Goal: Task Accomplishment & Management: Complete application form

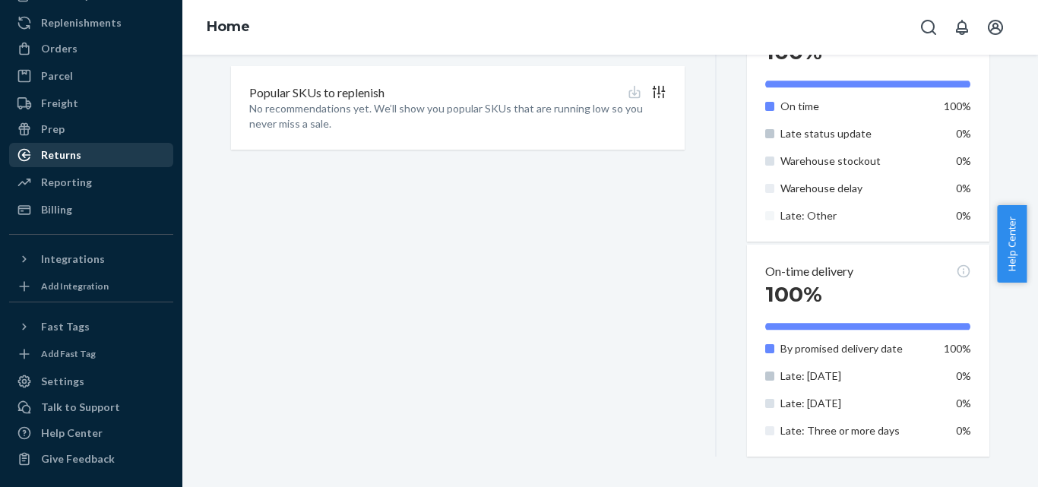
scroll to position [133, 0]
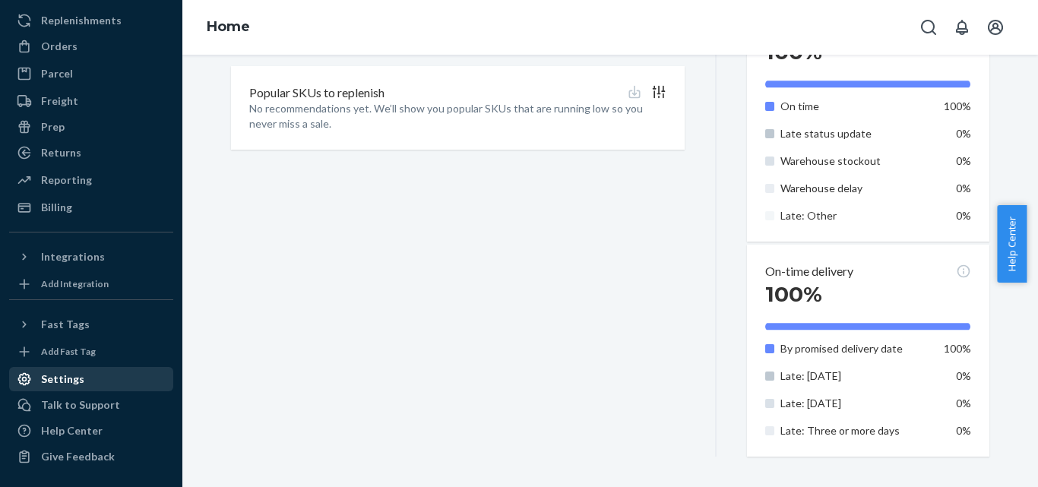
click at [63, 382] on div "Settings" at bounding box center [62, 379] width 43 height 15
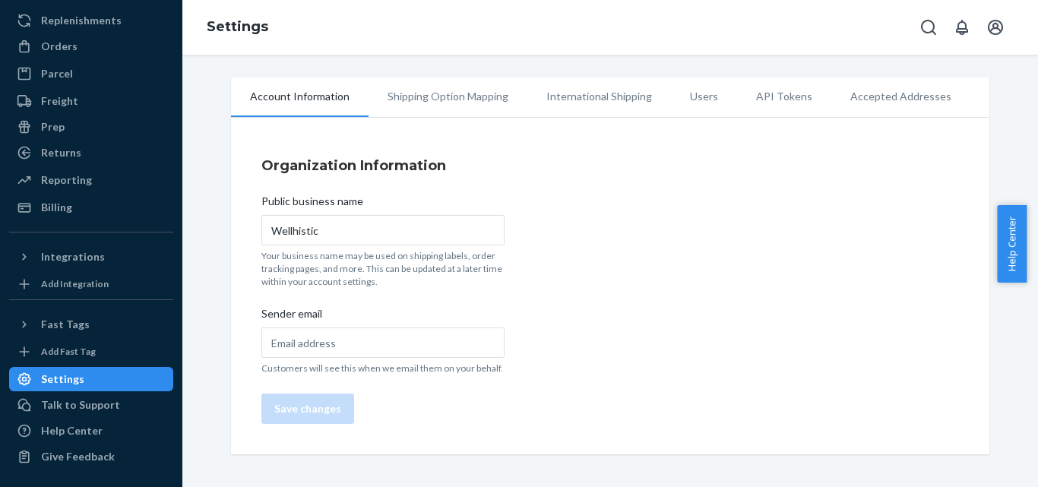
click at [449, 93] on li "Shipping Option Mapping" at bounding box center [448, 97] width 159 height 38
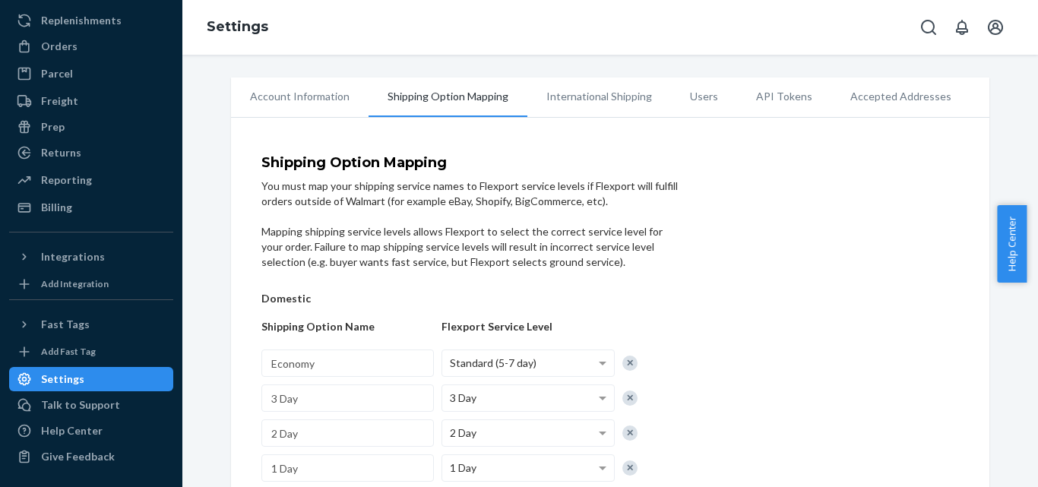
click at [567, 88] on li "International Shipping" at bounding box center [600, 97] width 144 height 38
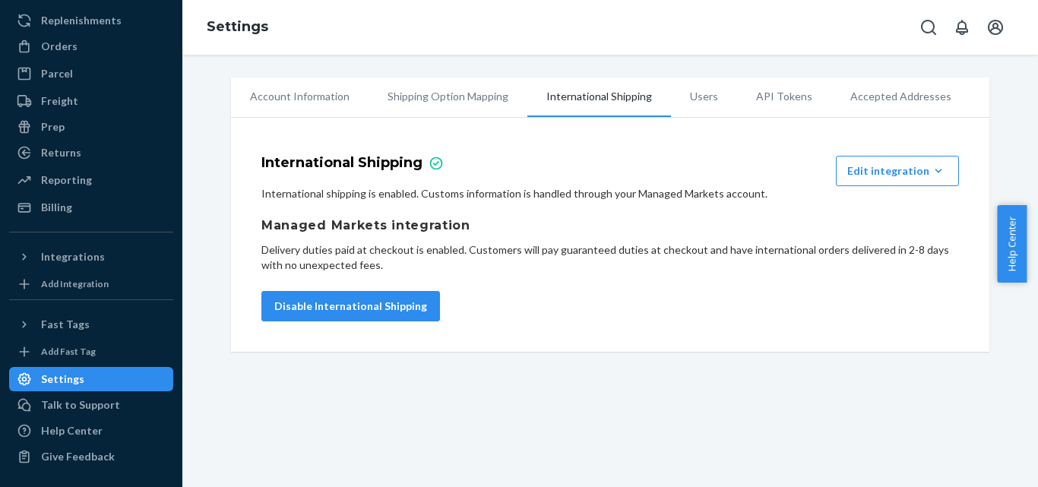
click at [683, 102] on li "Users" at bounding box center [704, 97] width 66 height 38
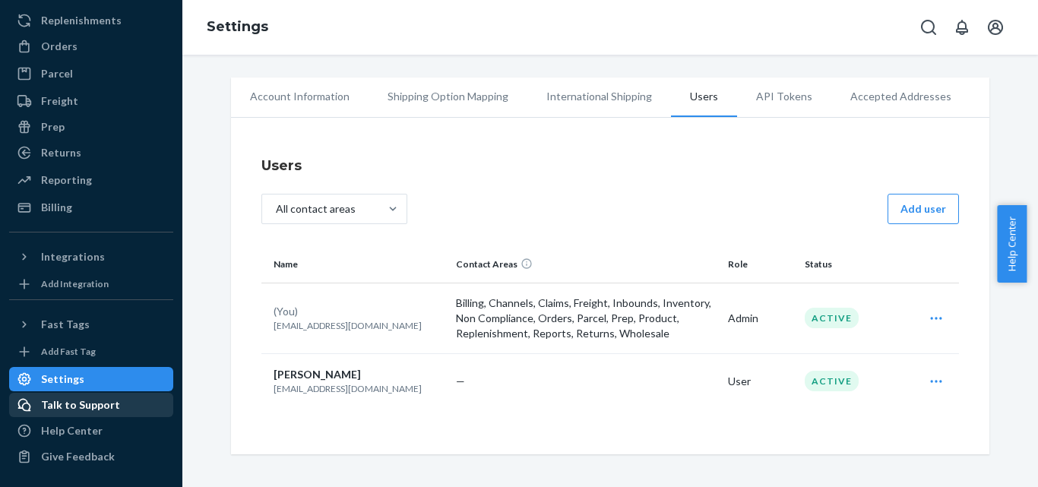
click at [81, 405] on div "Talk to Support" at bounding box center [80, 405] width 79 height 15
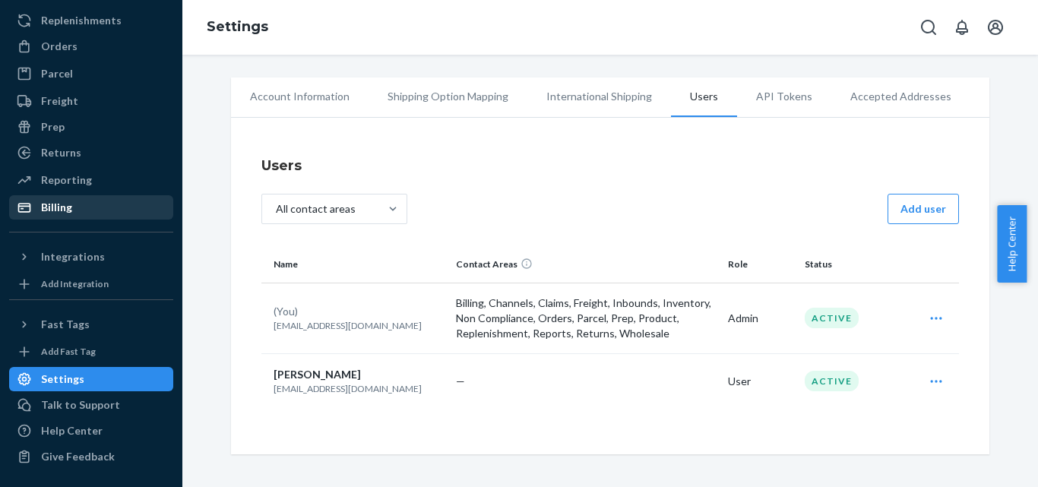
click at [68, 202] on div "Billing" at bounding box center [56, 207] width 31 height 15
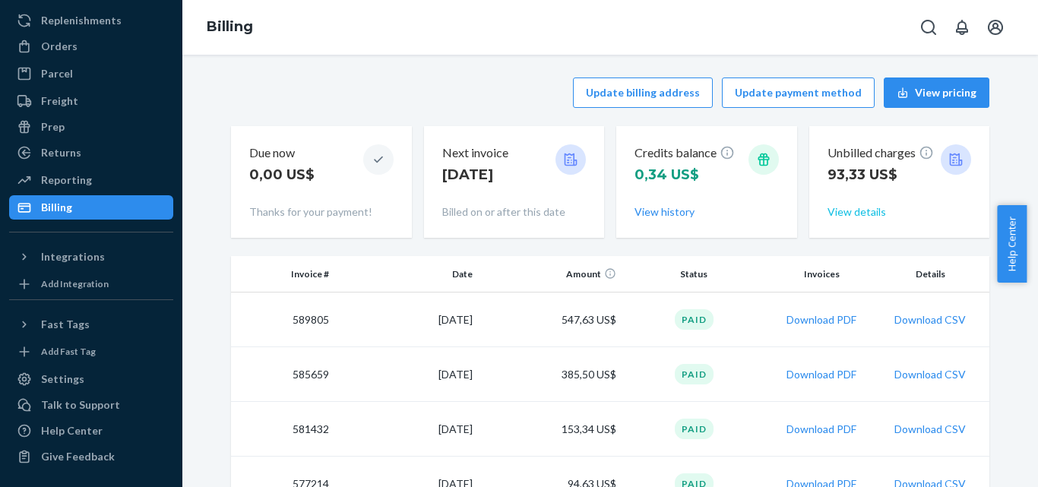
click at [848, 214] on button "View details" at bounding box center [857, 211] width 59 height 15
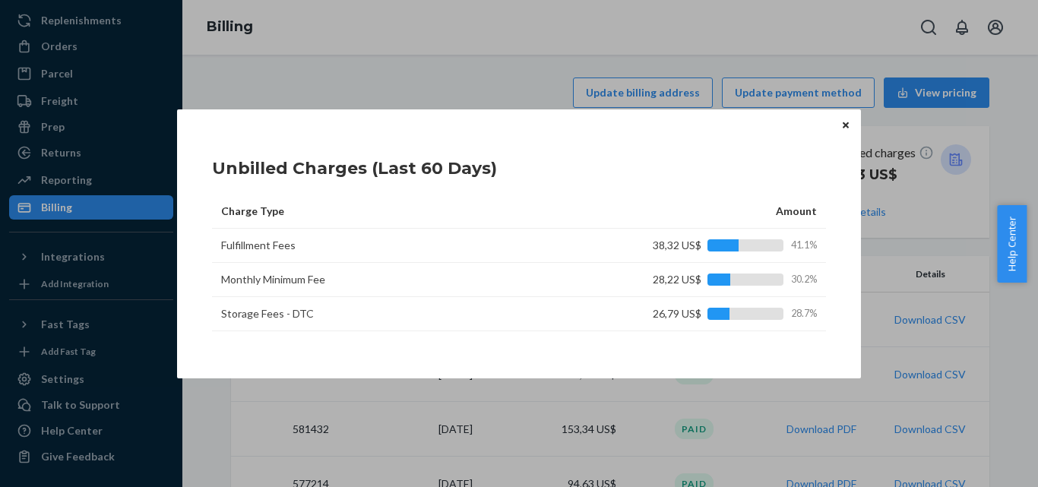
click at [845, 128] on icon "Close" at bounding box center [846, 125] width 6 height 9
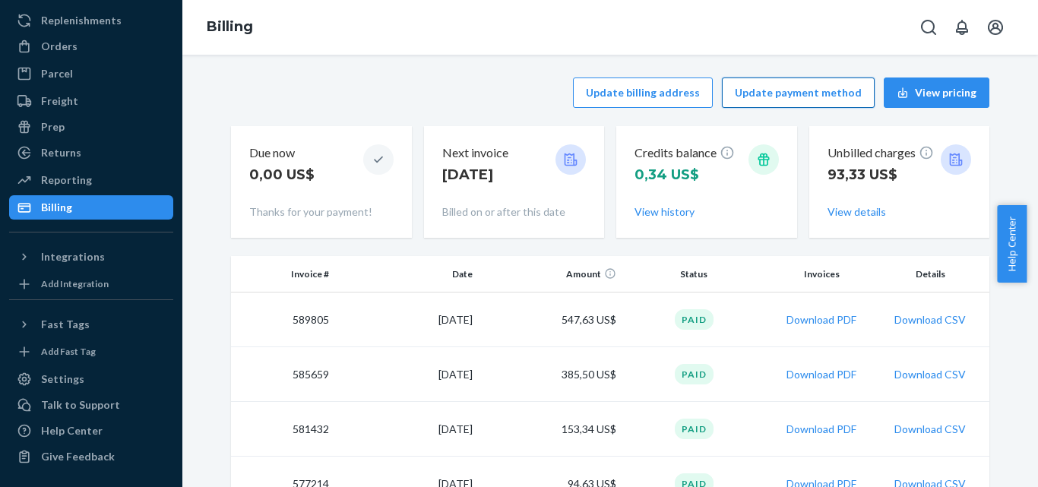
click at [747, 96] on button "Update payment method" at bounding box center [798, 93] width 153 height 30
click at [865, 208] on button "View details" at bounding box center [857, 211] width 59 height 15
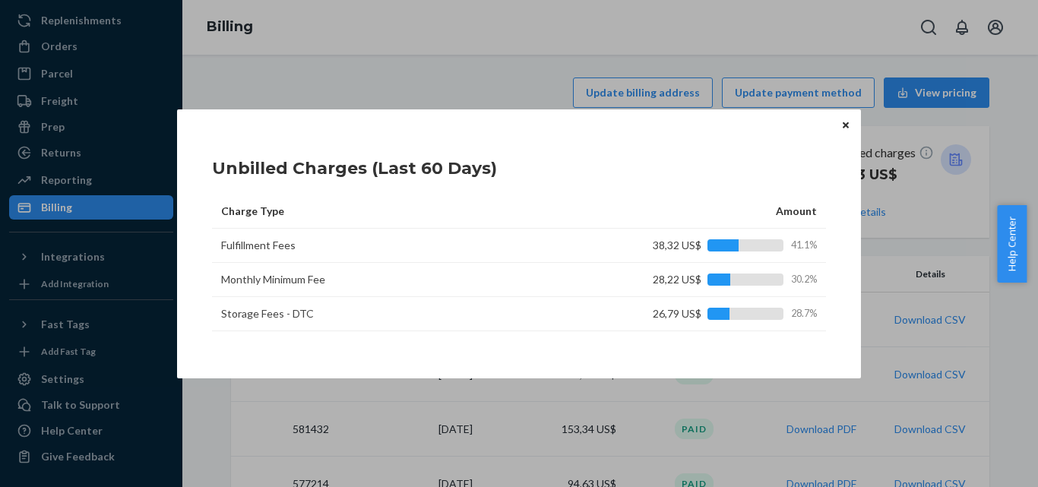
click at [843, 126] on icon "Close" at bounding box center [846, 125] width 6 height 9
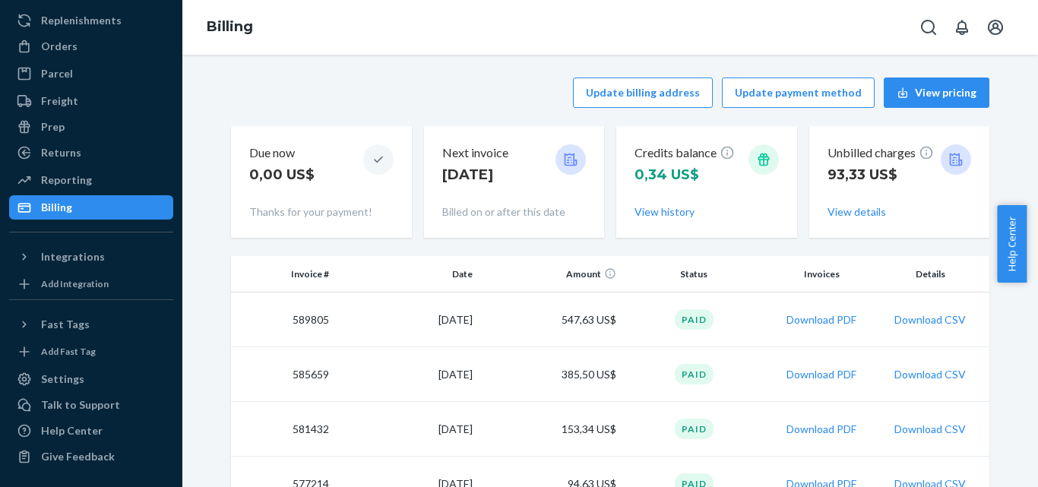
click at [566, 161] on icon at bounding box center [570, 159] width 15 height 15
click at [508, 212] on p "Billed on or after this date" at bounding box center [514, 211] width 144 height 15
click at [486, 167] on p "[DATE]" at bounding box center [475, 175] width 66 height 20
click at [87, 50] on div "Orders" at bounding box center [91, 46] width 161 height 21
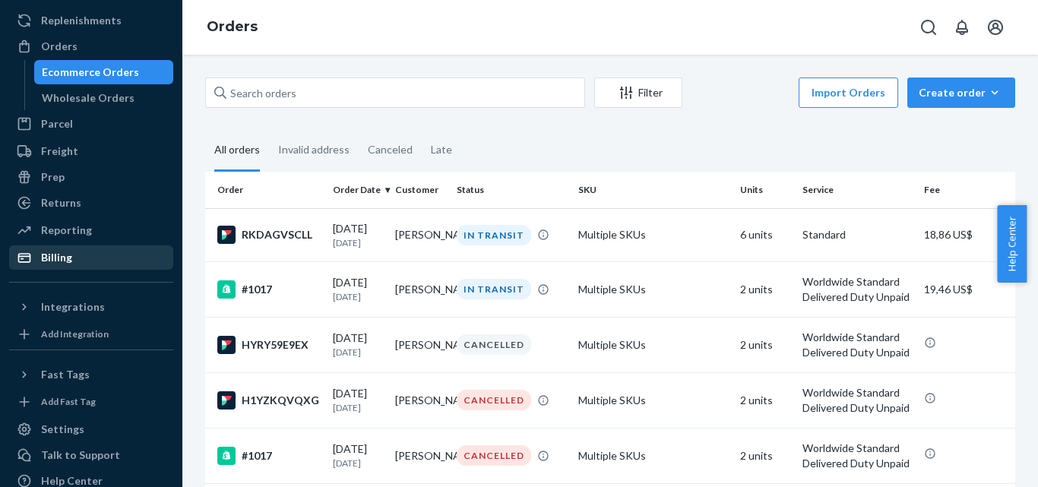
click at [66, 256] on div "Billing" at bounding box center [56, 257] width 31 height 15
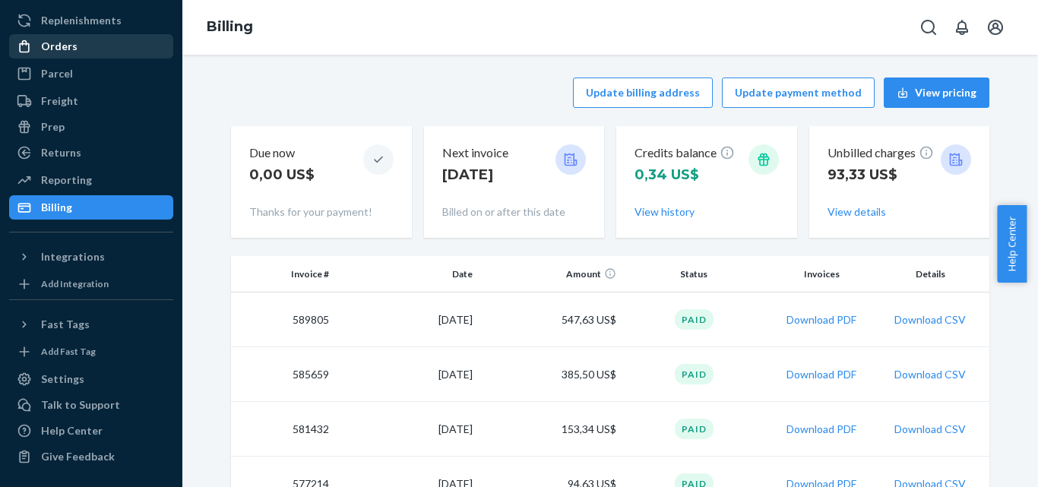
click at [89, 38] on div "Orders" at bounding box center [91, 46] width 161 height 21
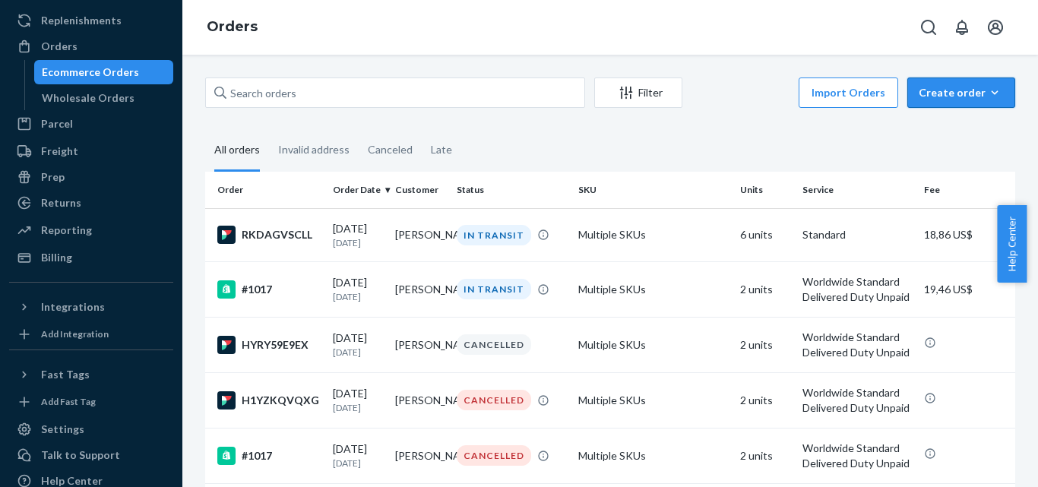
click at [934, 91] on div "Create order" at bounding box center [961, 92] width 85 height 15
click at [943, 166] on span "Removal order" at bounding box center [971, 162] width 94 height 11
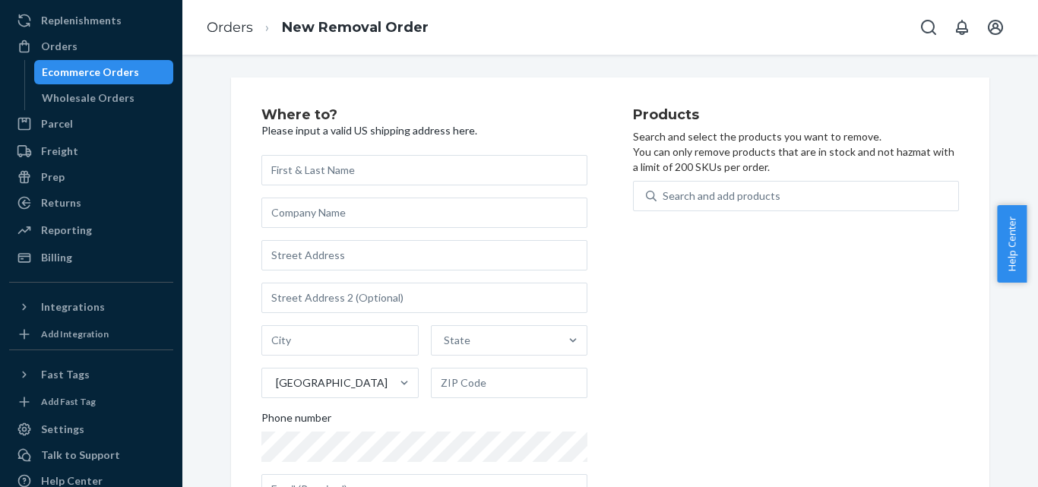
click at [429, 168] on input "text" at bounding box center [424, 170] width 326 height 30
type input "Carola"
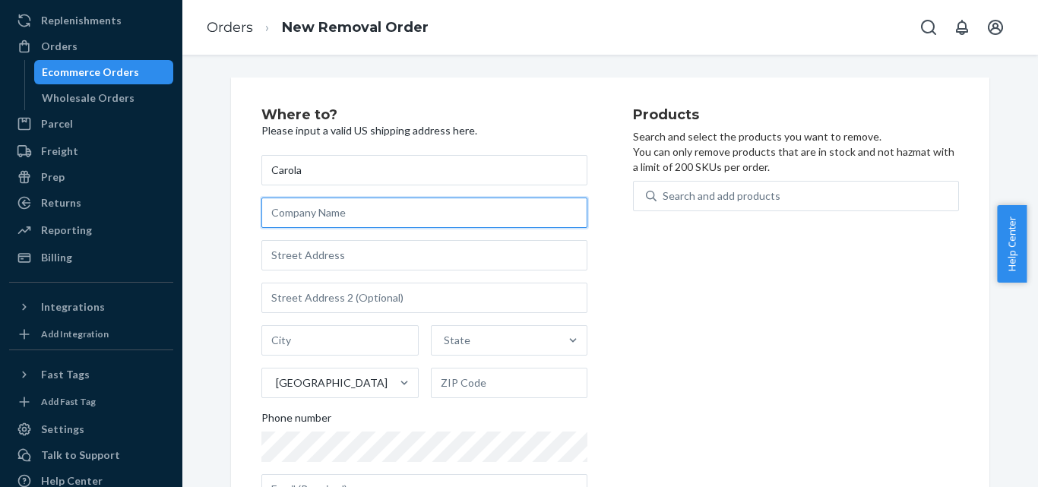
click at [315, 213] on input "text" at bounding box center [424, 213] width 326 height 30
type input "[PERSON_NAME]"
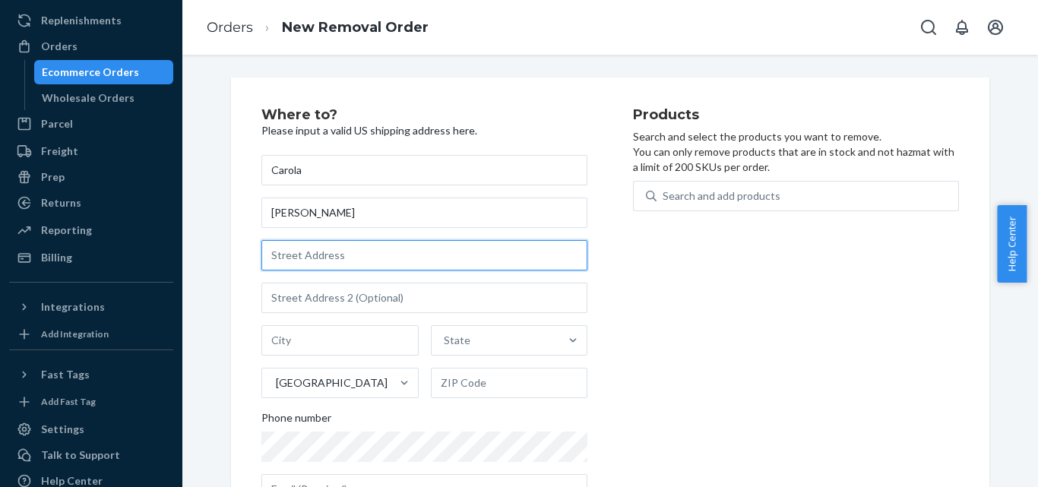
type input "1719 [PERSON_NAME] St"
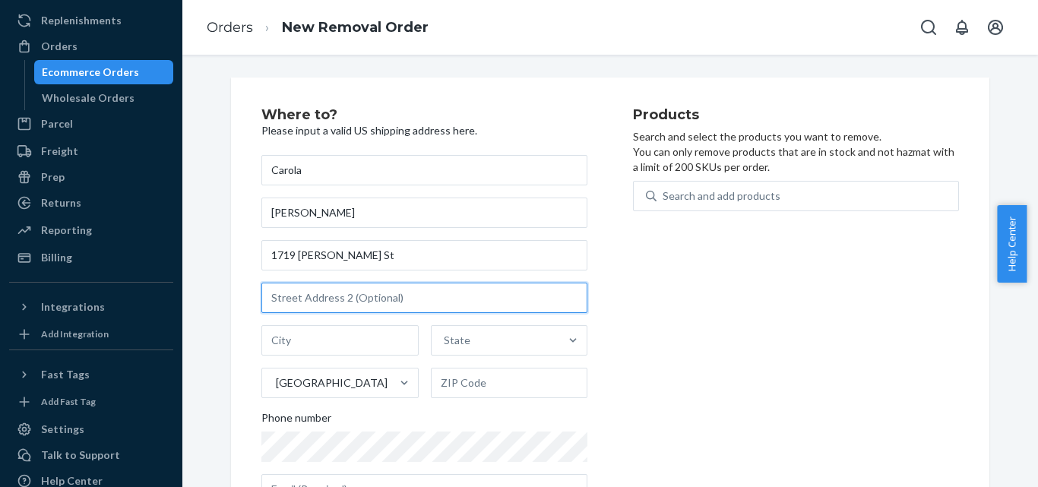
type input "Suite 6 PMB 175"
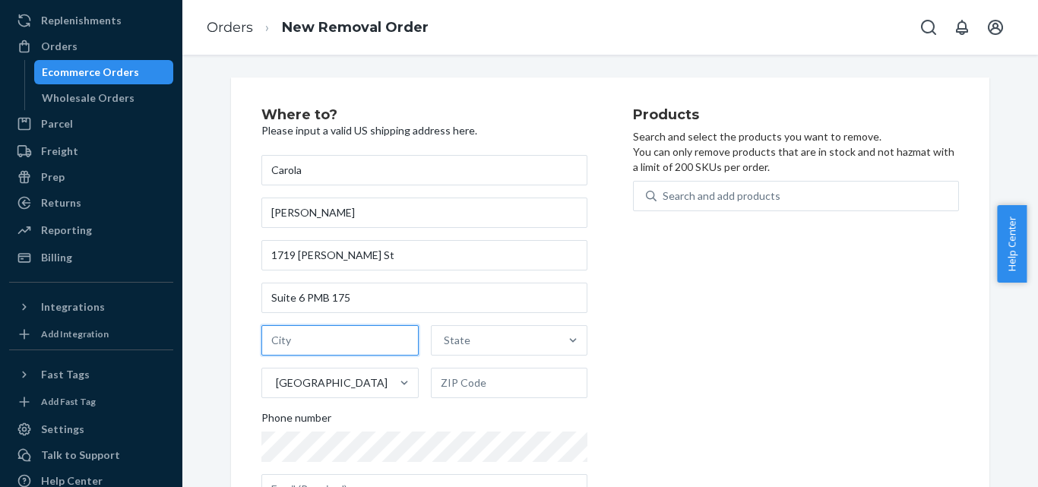
type input "Laredo"
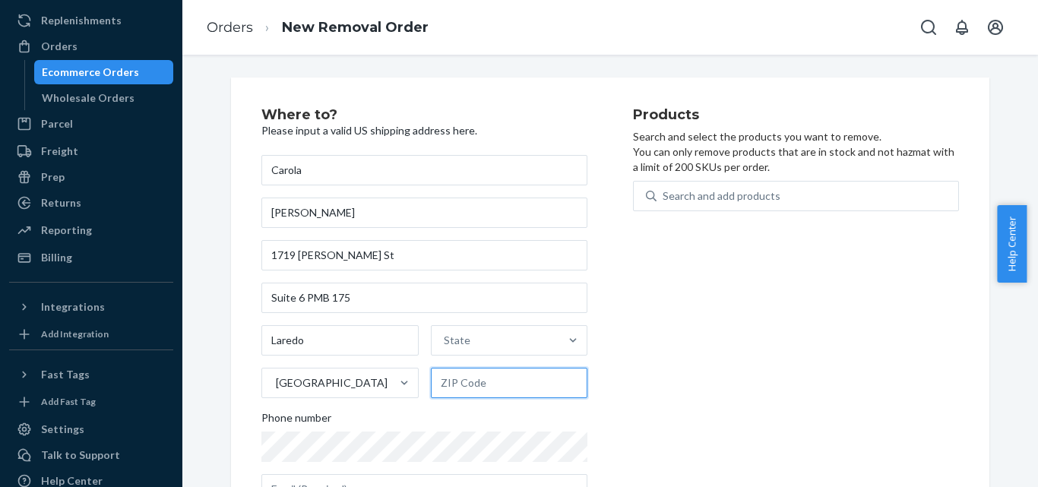
type input "78043"
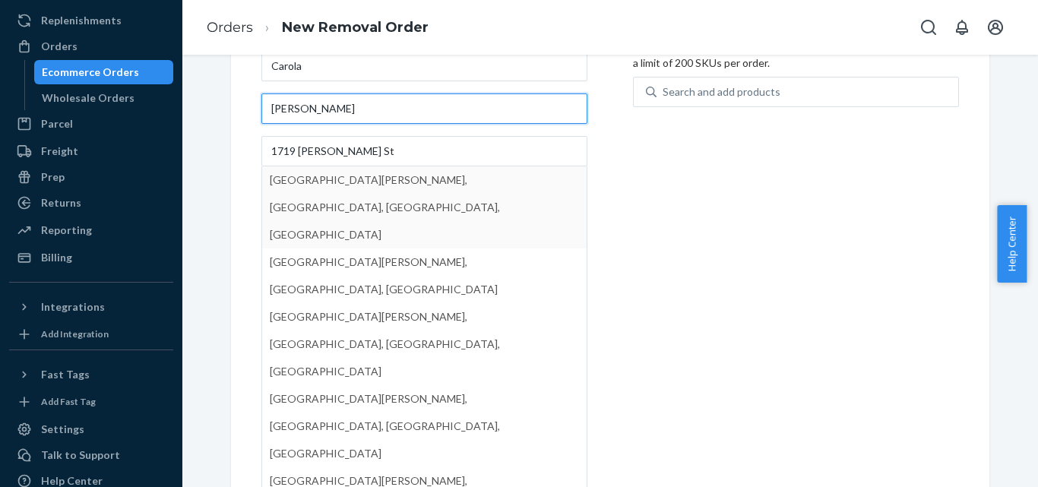
scroll to position [109, 0]
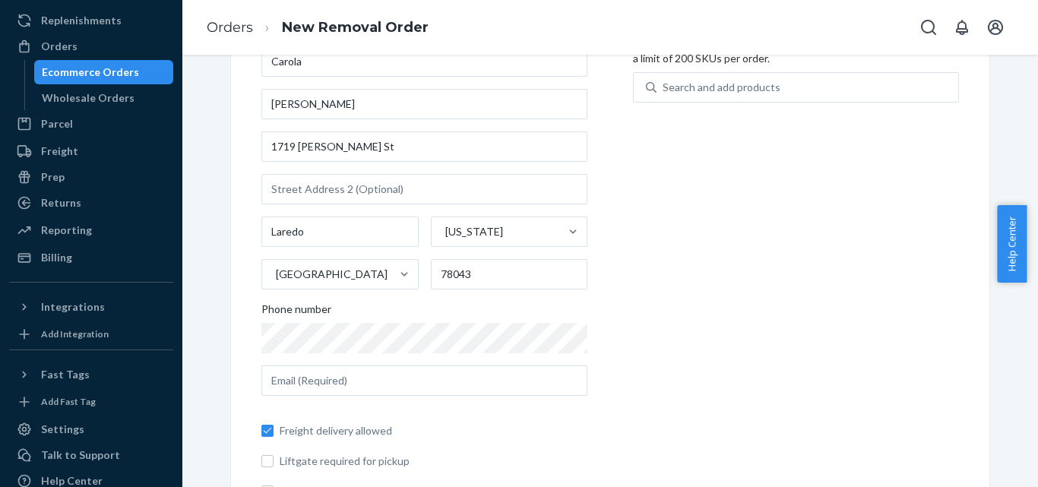
click at [702, 286] on div "Products Search and select the products you want to remove. You can only remove…" at bounding box center [796, 255] width 326 height 512
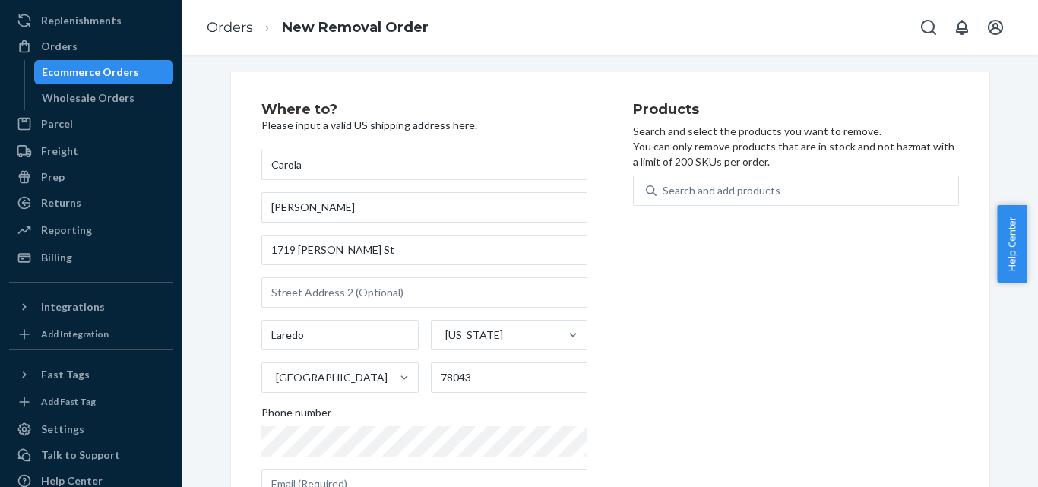
scroll to position [0, 0]
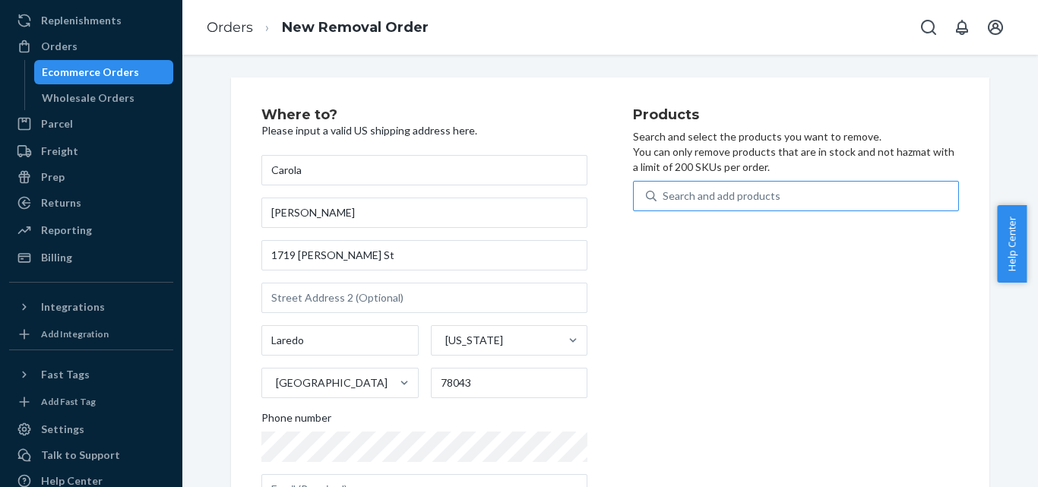
click at [710, 182] on div "Search and add products" at bounding box center [796, 196] width 326 height 30
click at [664, 189] on input "Search and add products" at bounding box center [664, 196] width 2 height 15
click at [717, 201] on div "Search and add products" at bounding box center [722, 196] width 118 height 15
click at [664, 201] on input "0 results available. Use Up and Down to choose options, press Enter to select t…" at bounding box center [664, 196] width 2 height 15
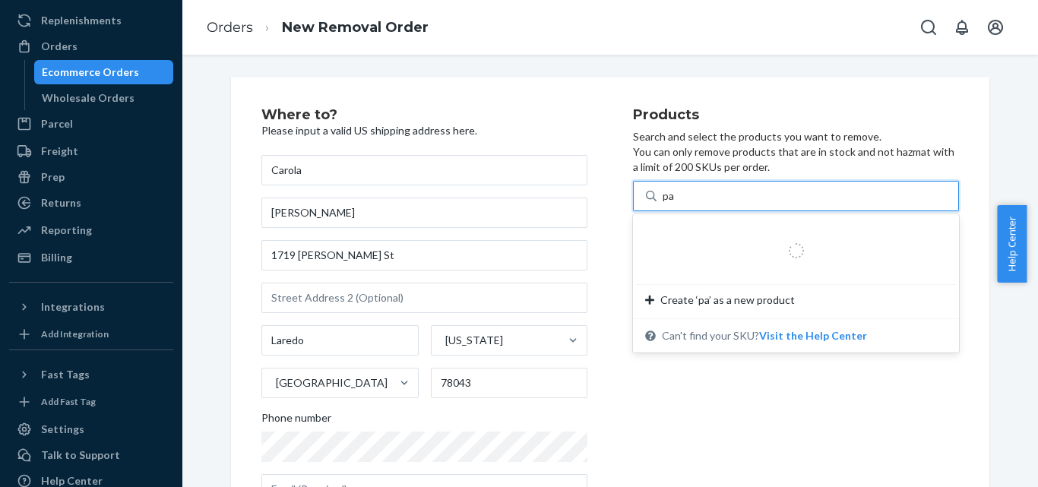
type input "par"
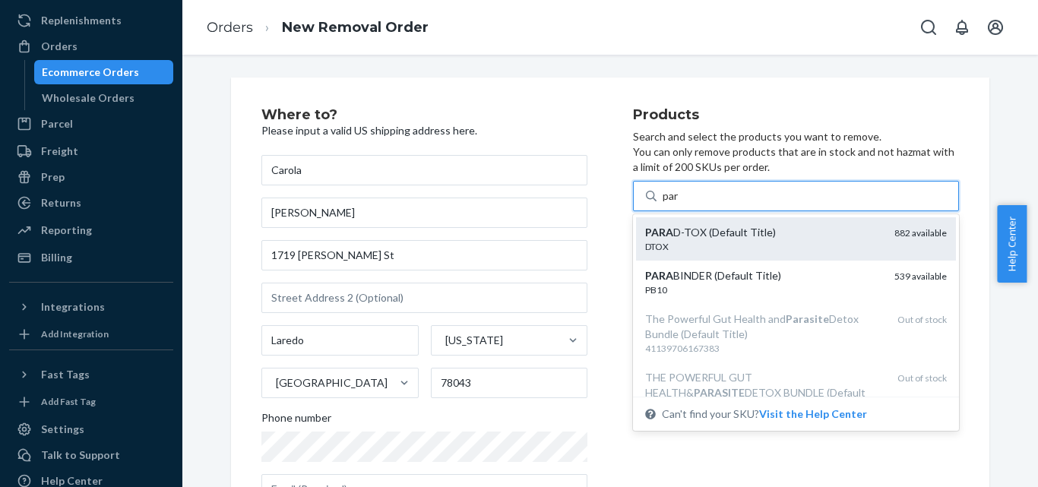
click at [727, 236] on div "PARA D-TOX (Default Title)" at bounding box center [763, 232] width 237 height 15
click at [680, 204] on input "par" at bounding box center [671, 196] width 17 height 15
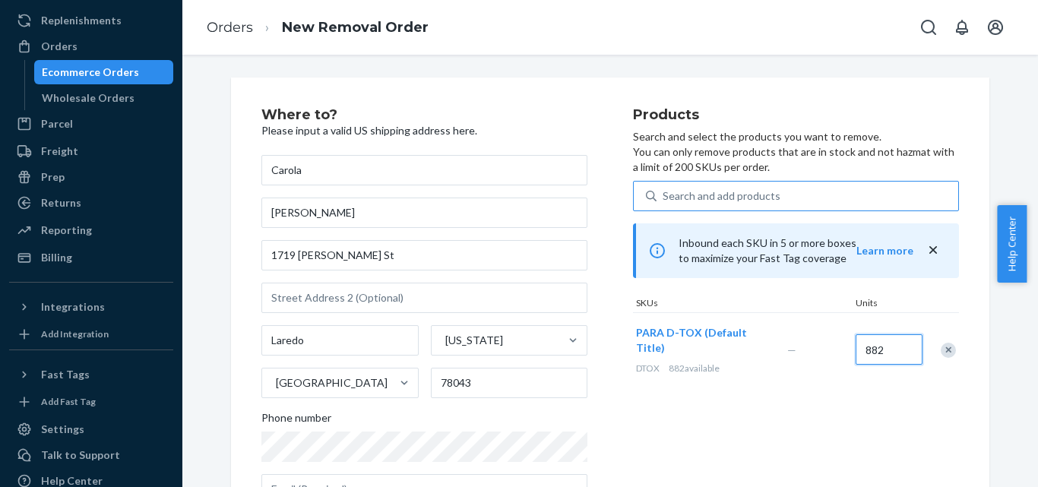
drag, startPoint x: 891, startPoint y: 342, endPoint x: 863, endPoint y: 342, distance: 27.4
click at [863, 342] on input "882" at bounding box center [889, 349] width 67 height 30
type input "200"
click at [879, 395] on div "Products Search and select the products you want to remove. You can only remove…" at bounding box center [796, 364] width 326 height 512
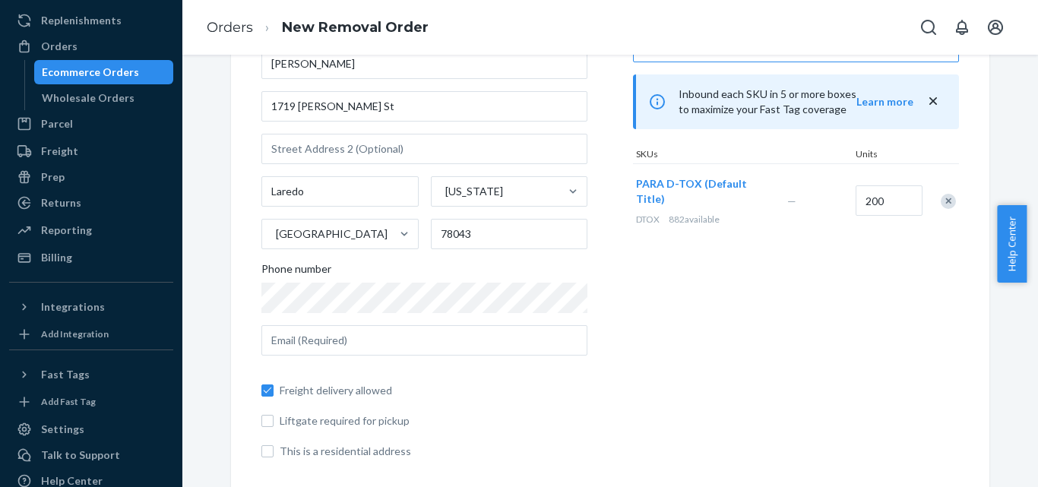
scroll to position [163, 0]
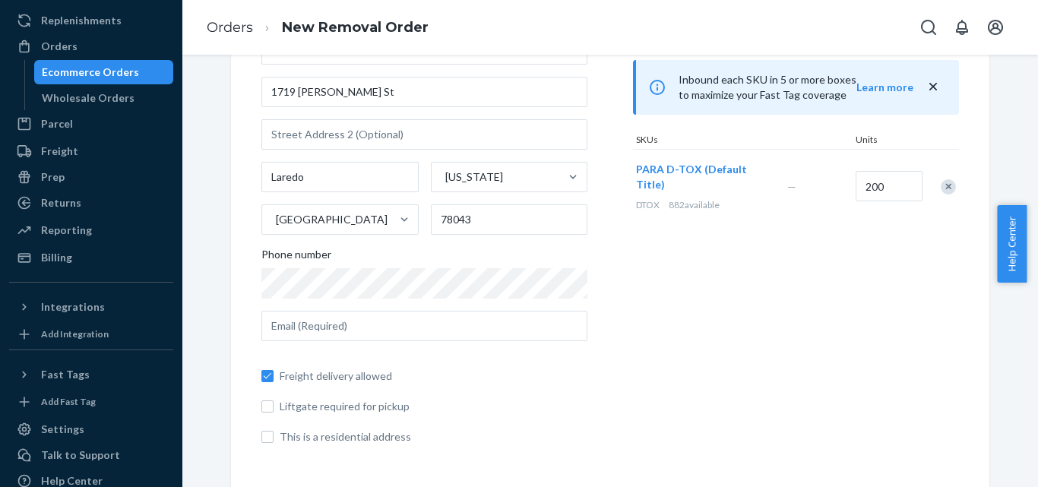
drag, startPoint x: 654, startPoint y: 347, endPoint x: 449, endPoint y: 382, distance: 207.3
click at [651, 348] on div "Products Search and select the products you want to remove. You can only remove…" at bounding box center [796, 201] width 326 height 512
click at [731, 334] on div "Products Search and select the products you want to remove. You can only remove…" at bounding box center [796, 201] width 326 height 512
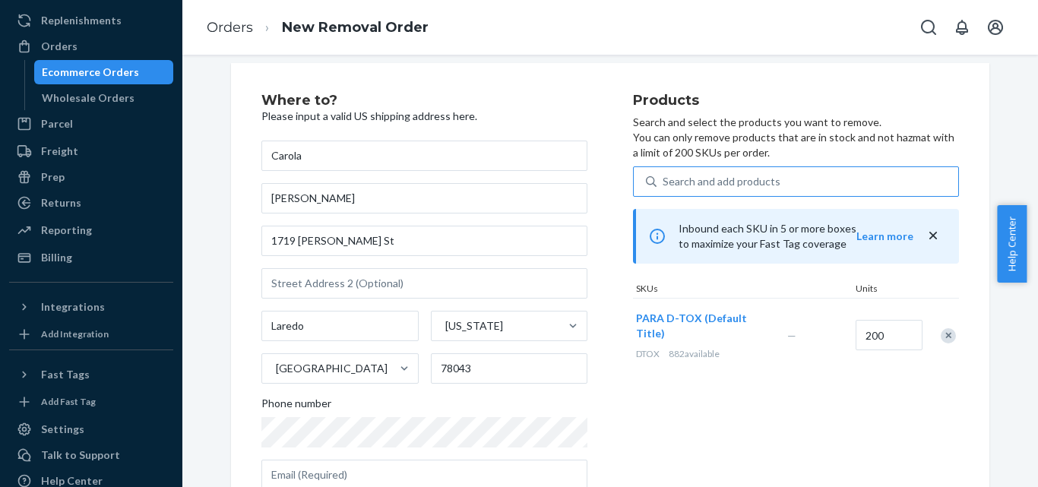
scroll to position [0, 0]
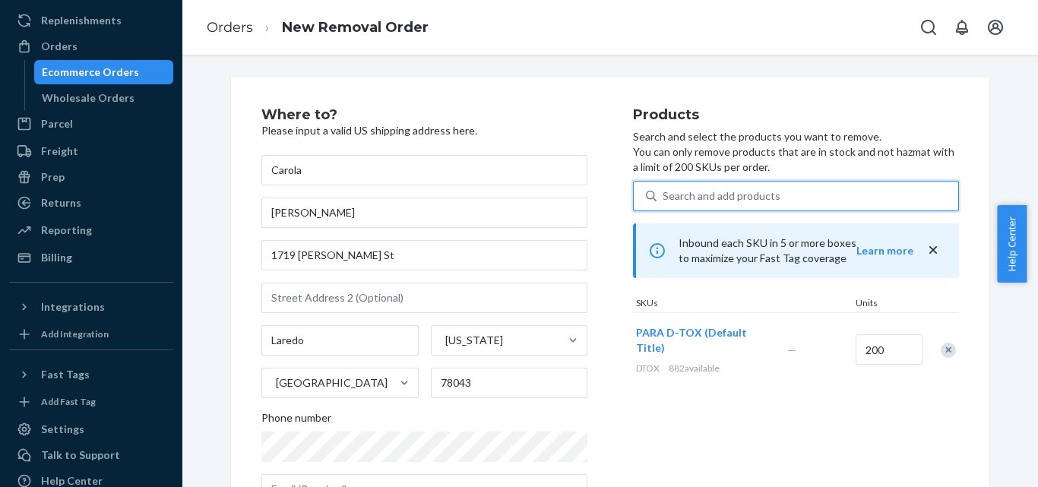
click at [702, 193] on div "Search and add products" at bounding box center [722, 196] width 118 height 15
click at [664, 193] on input "0 results available. Use Up and Down to choose options, press Enter to select t…" at bounding box center [664, 196] width 2 height 15
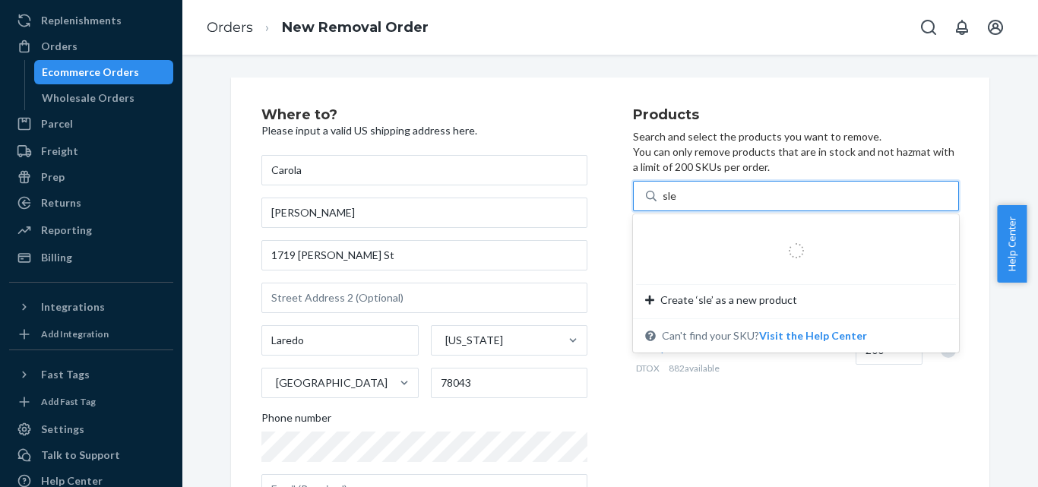
type input "slee"
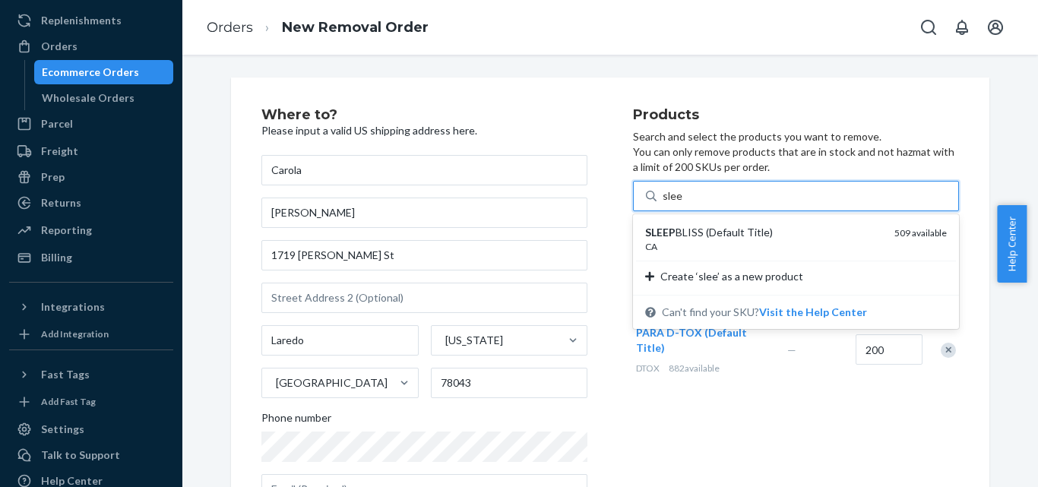
click at [729, 240] on div "CA" at bounding box center [763, 246] width 237 height 13
click at [683, 204] on input "slee" at bounding box center [673, 196] width 20 height 15
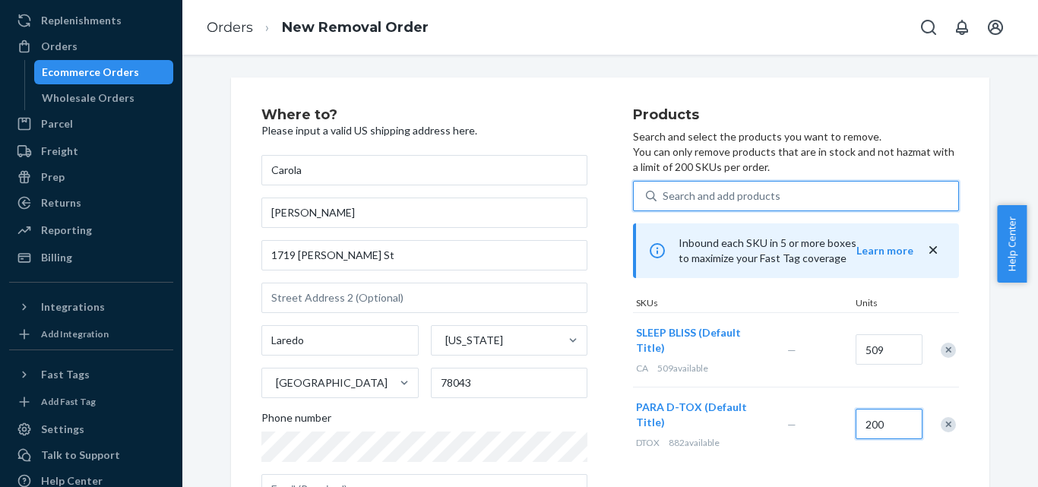
click at [884, 409] on input "200" at bounding box center [889, 424] width 67 height 30
type input "0"
click at [714, 201] on div "Search and add products" at bounding box center [722, 196] width 118 height 15
click at [664, 201] on input "Search and add products" at bounding box center [664, 196] width 2 height 15
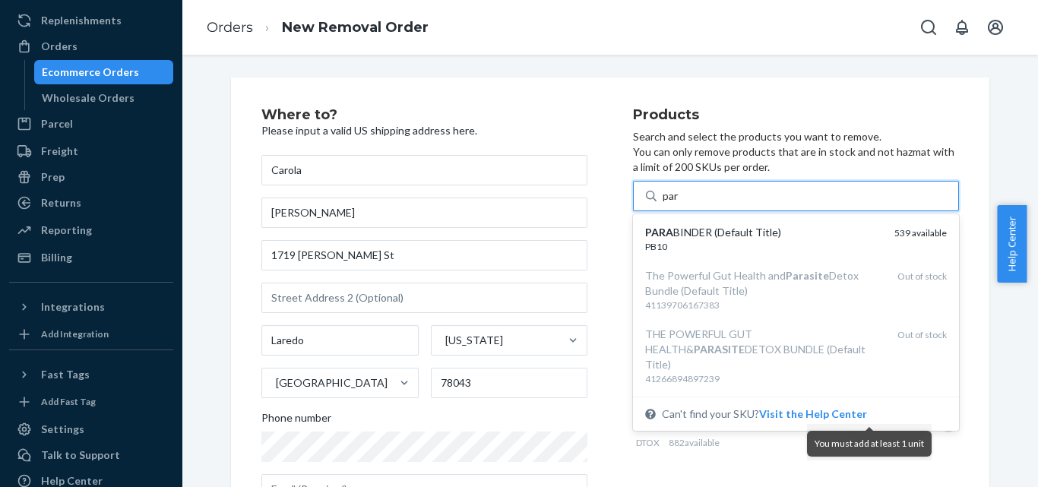
type input "para"
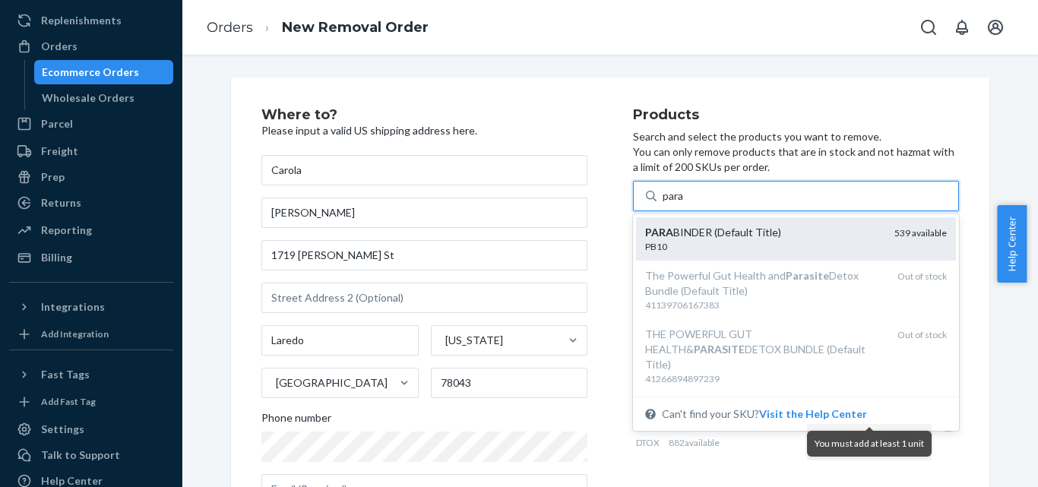
click at [723, 228] on div "PARA BINDER (Default Title)" at bounding box center [763, 232] width 237 height 15
click at [685, 204] on input "para" at bounding box center [674, 196] width 22 height 15
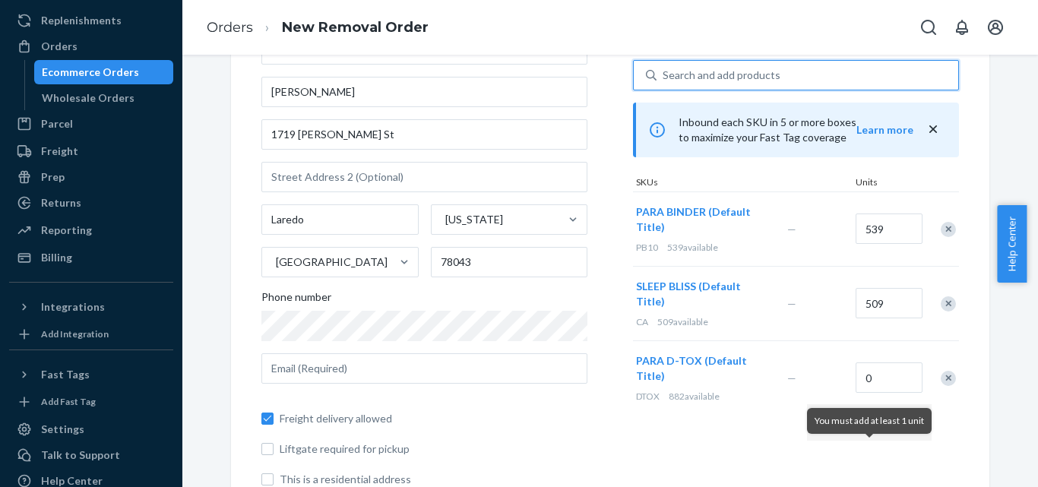
scroll to position [163, 0]
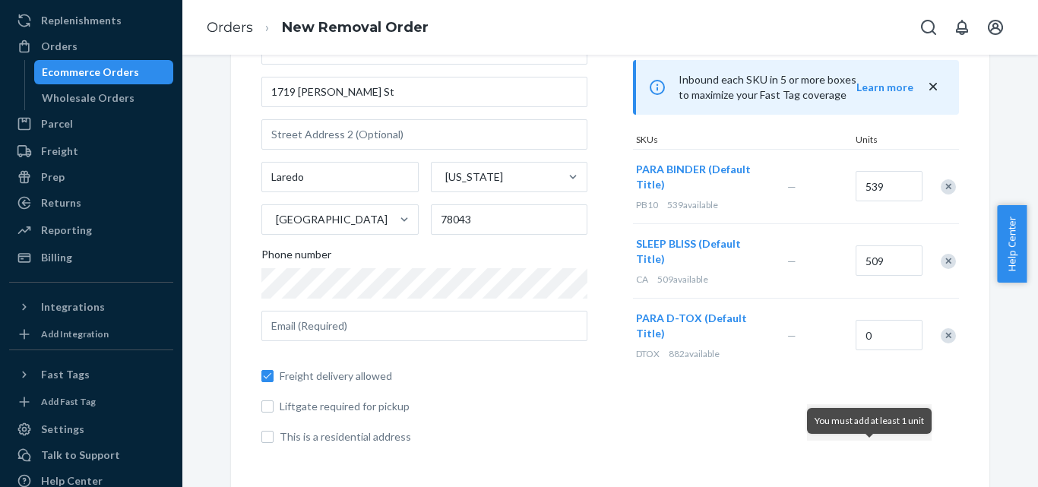
click at [942, 328] on div "Remove Item" at bounding box center [948, 335] width 15 height 15
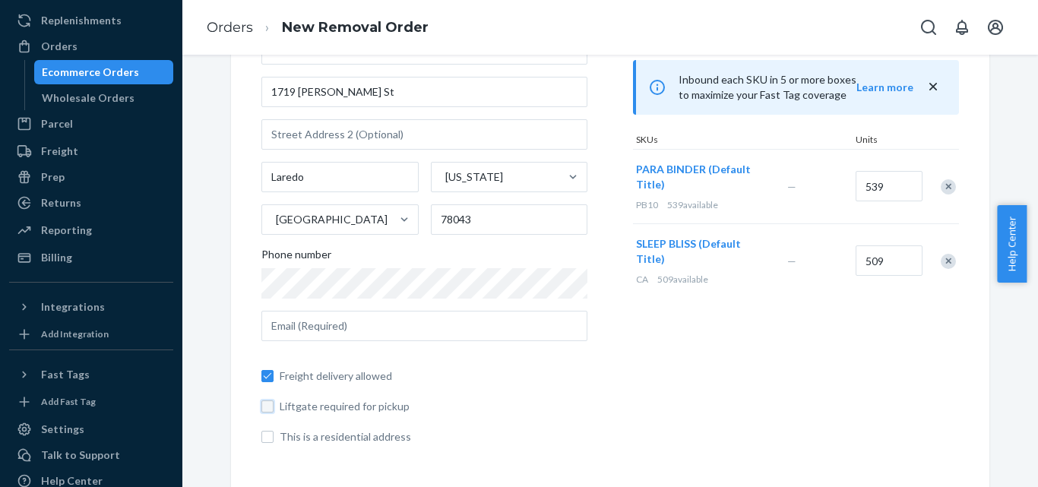
click at [261, 403] on input "Liftgate required for pickup" at bounding box center [267, 407] width 12 height 12
checkbox input "true"
click at [261, 436] on input "This is a residential address" at bounding box center [267, 437] width 12 height 12
checkbox input "true"
click at [263, 409] on input "Liftgate required for pickup" at bounding box center [267, 407] width 12 height 12
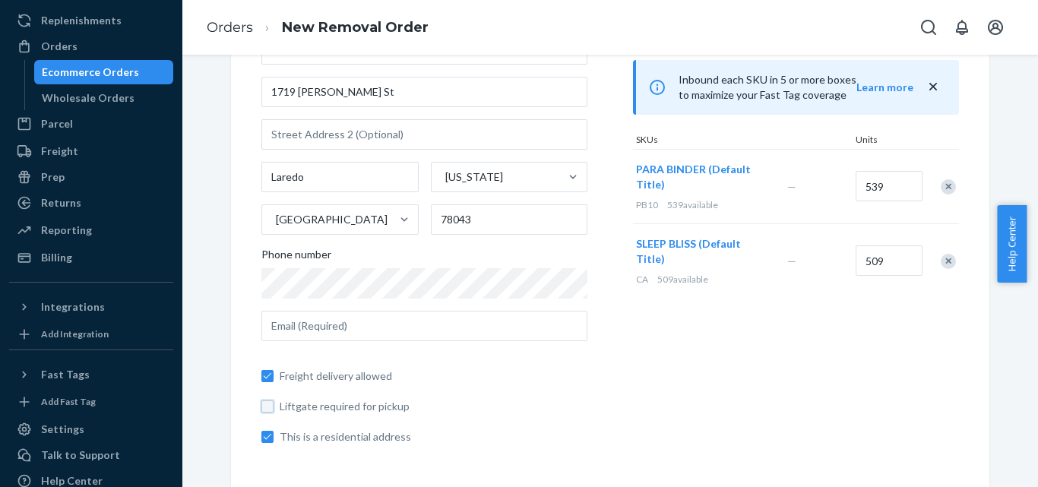
checkbox input "false"
click at [264, 436] on input "This is a residential address" at bounding box center [267, 437] width 12 height 12
checkbox input "false"
click at [440, 369] on span "Freight delivery allowed" at bounding box center [434, 376] width 308 height 15
click at [274, 370] on input "Freight delivery allowed" at bounding box center [267, 376] width 12 height 12
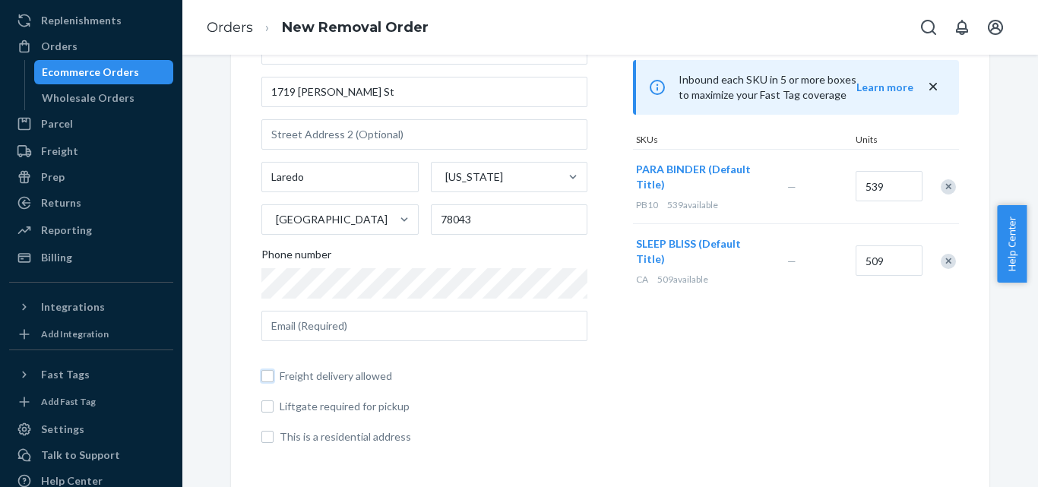
checkbox input "false"
click at [375, 178] on input "Laredo" at bounding box center [339, 177] width 157 height 30
click at [537, 309] on div "[PERSON_NAME] [PERSON_NAME] [STREET_ADDRESS][PERSON_NAME][US_STATE] Phone numbe…" at bounding box center [424, 218] width 326 height 453
click at [649, 429] on div "Products Search and select the products you want to remove. You can only remove…" at bounding box center [796, 201] width 326 height 512
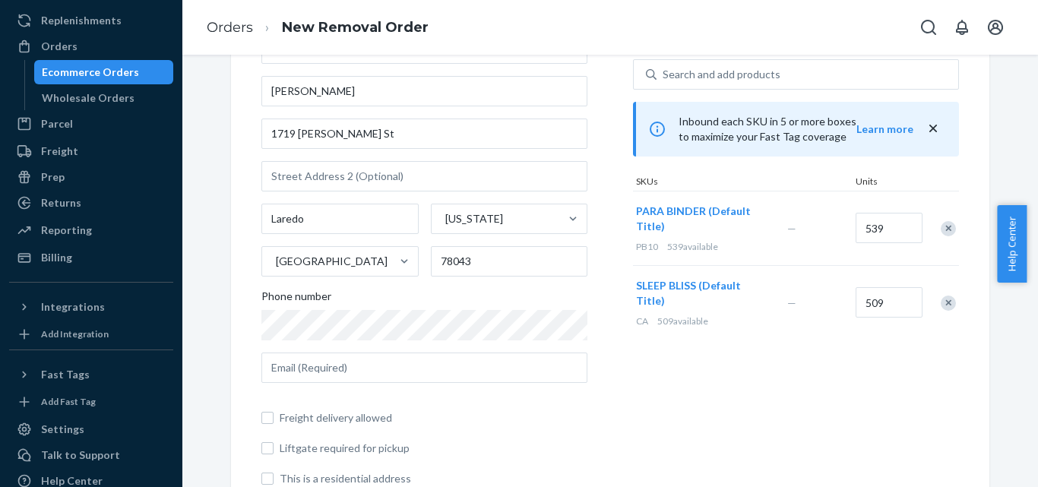
scroll to position [119, 0]
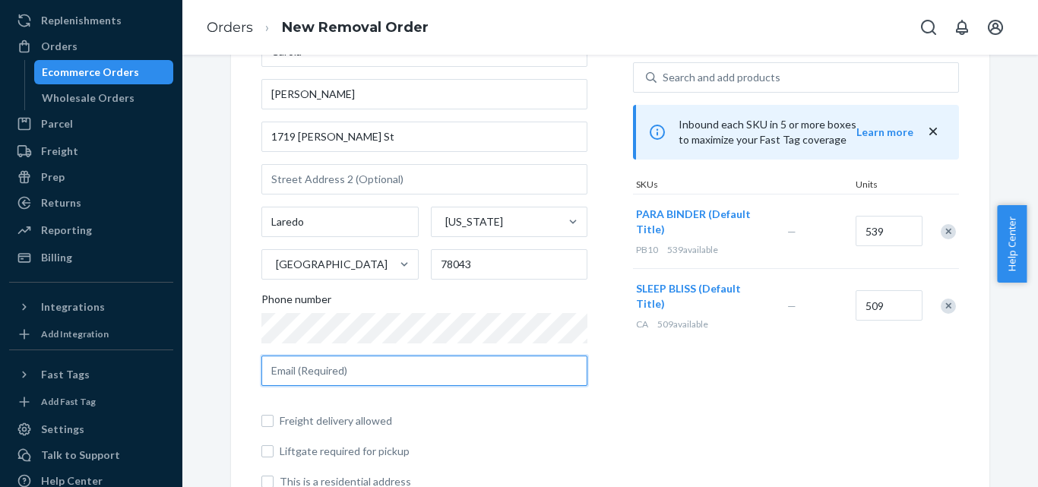
click at [408, 374] on input "text" at bounding box center [424, 371] width 326 height 30
type input "[EMAIL_ADDRESS][DOMAIN_NAME]"
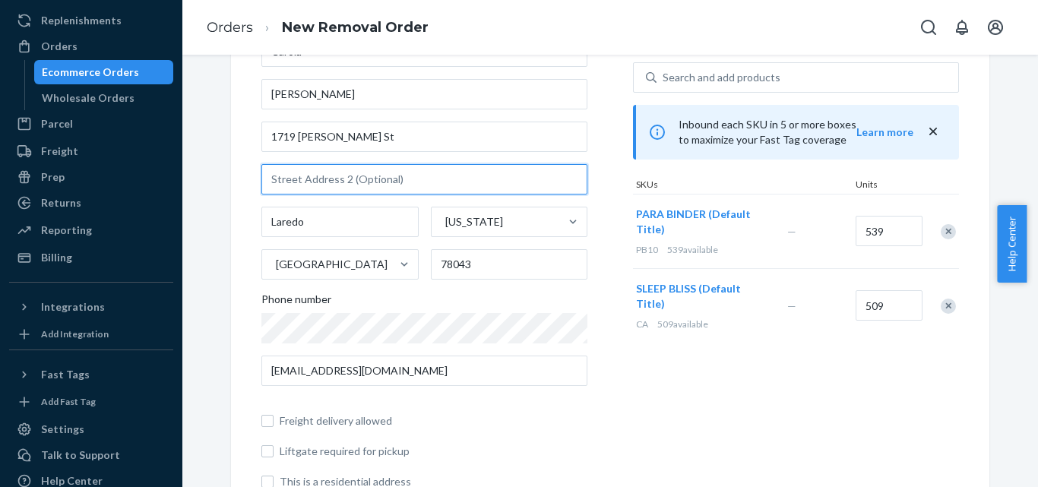
type input "unit 185"
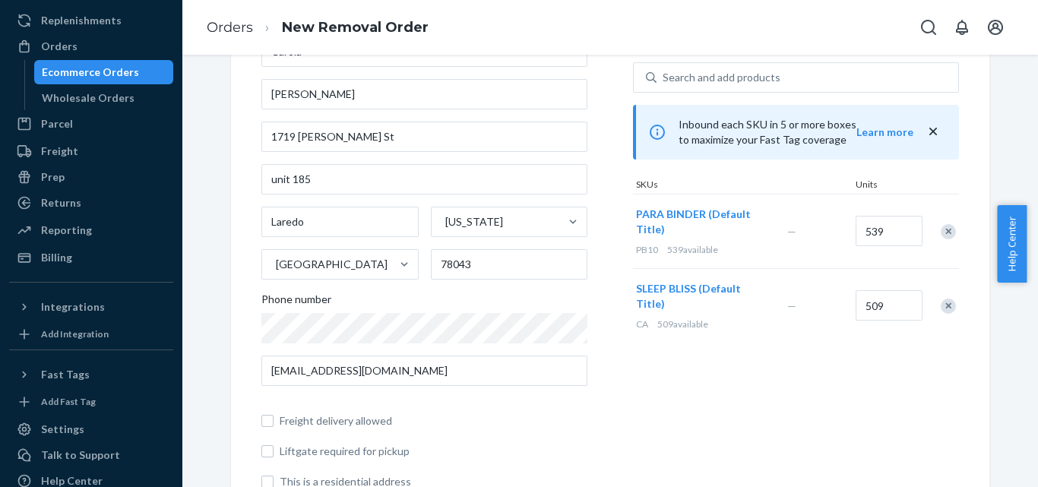
click at [670, 387] on div "Products Search and select the products you want to remove. You can only remove…" at bounding box center [796, 245] width 326 height 512
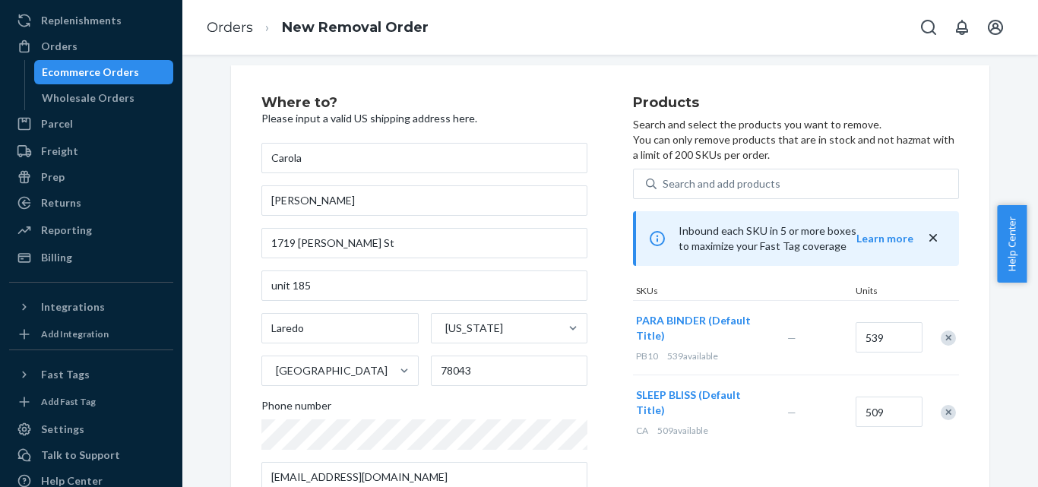
scroll to position [0, 0]
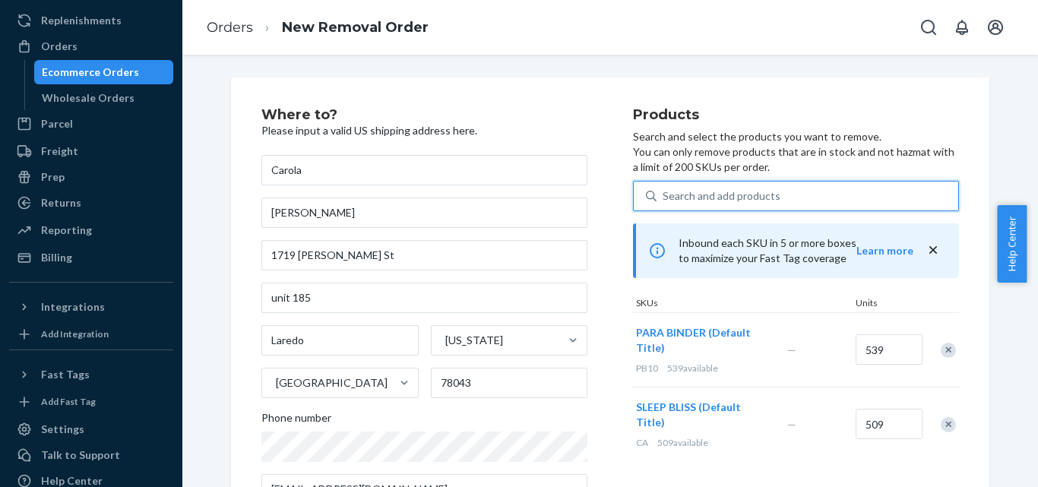
click at [690, 196] on div "Search and add products" at bounding box center [722, 196] width 118 height 15
click at [664, 196] on input "0 results available. Use Up and Down to choose options, press Enter to select t…" at bounding box center [664, 196] width 2 height 15
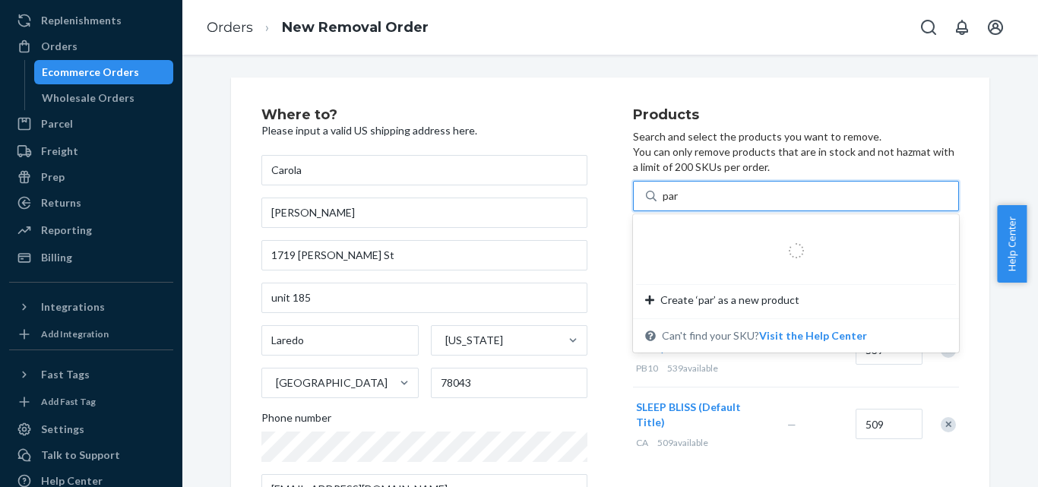
type input "para"
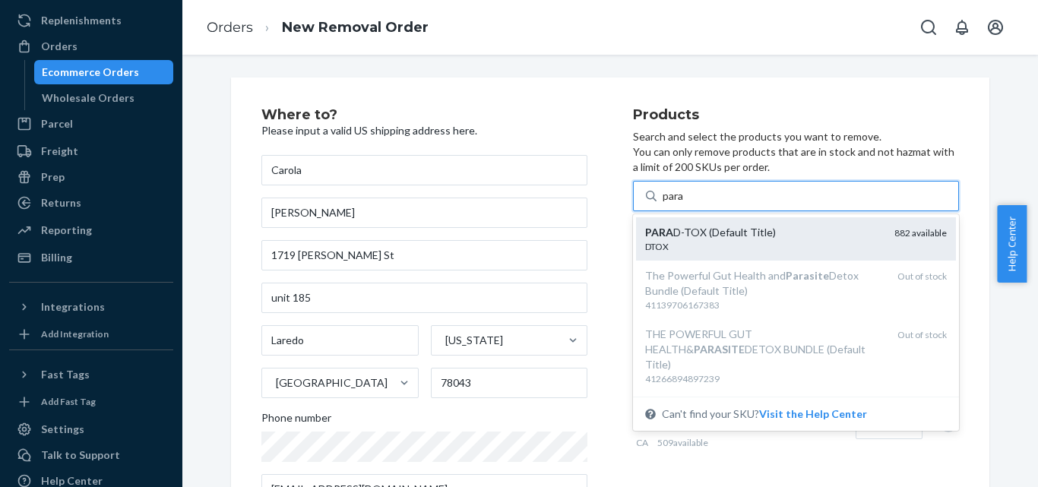
click at [714, 229] on div "PARA D-TOX (Default Title)" at bounding box center [763, 232] width 237 height 15
click at [685, 204] on input "para" at bounding box center [674, 196] width 22 height 15
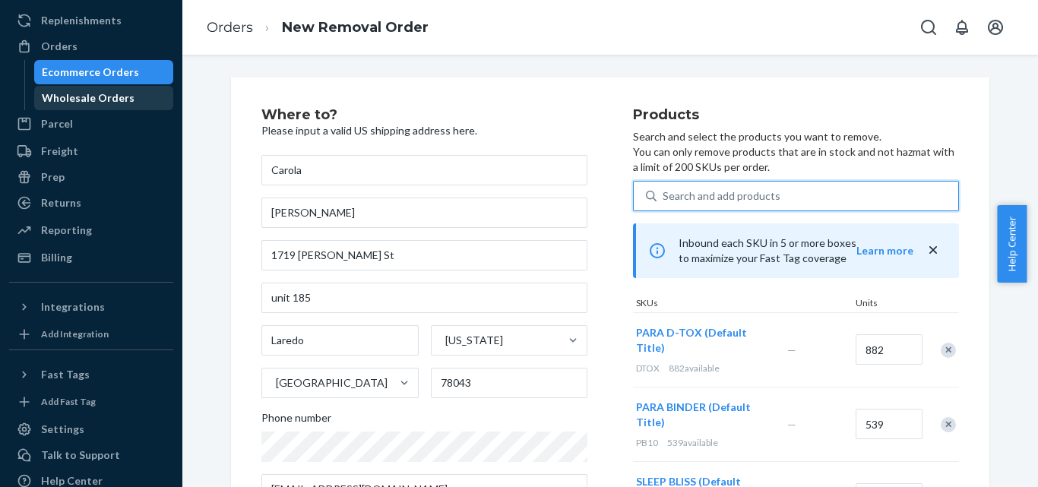
click at [98, 102] on div "Wholesale Orders" at bounding box center [88, 97] width 93 height 15
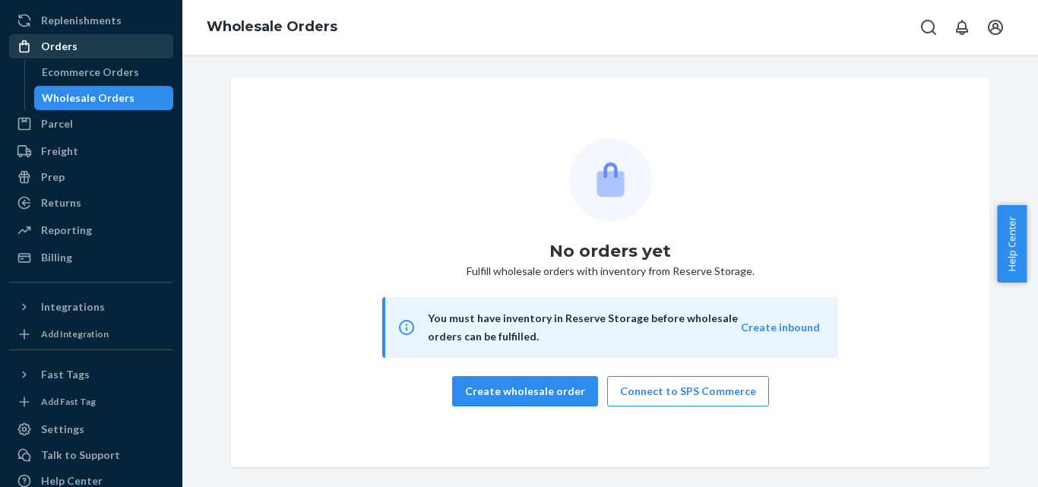
click at [71, 47] on div "Orders" at bounding box center [59, 46] width 36 height 15
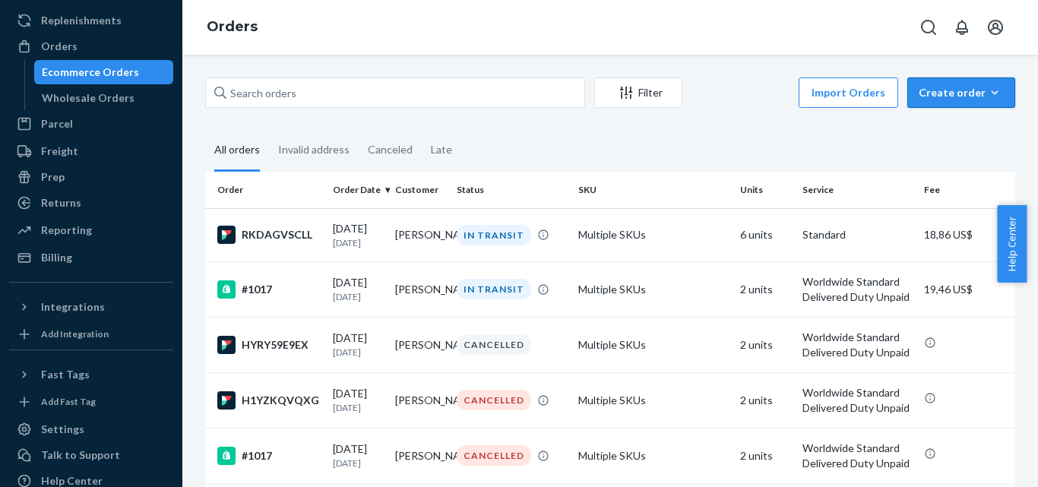
click at [971, 93] on div "Create order" at bounding box center [961, 92] width 85 height 15
click at [946, 132] on span "Ecommerce order" at bounding box center [971, 129] width 94 height 11
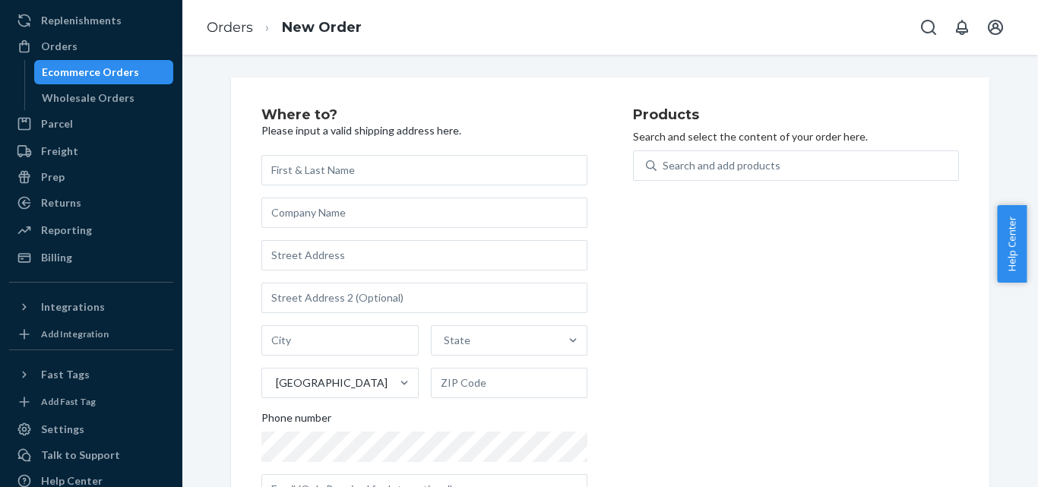
click at [482, 180] on input "text" at bounding box center [424, 170] width 326 height 30
click at [442, 160] on input "text" at bounding box center [424, 170] width 326 height 30
type input "c"
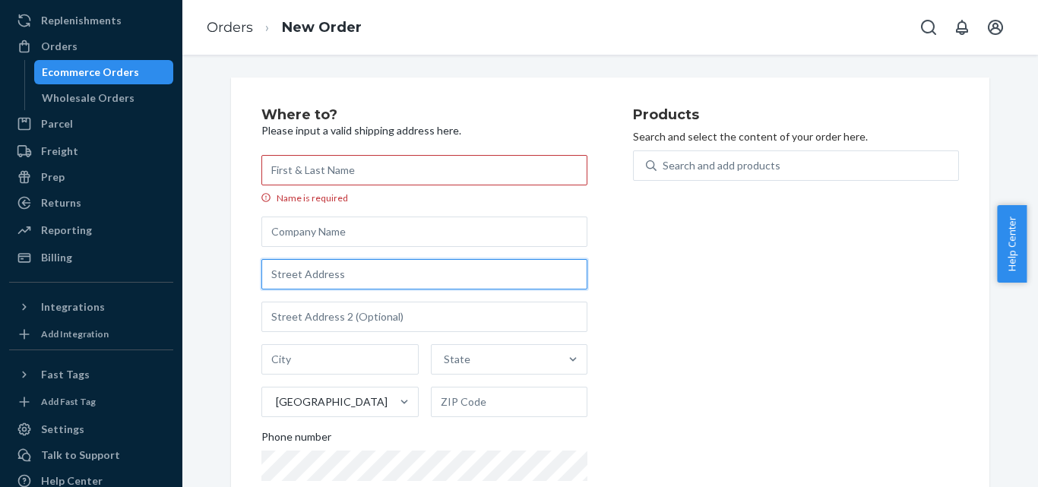
click at [314, 287] on input "text" at bounding box center [424, 274] width 326 height 30
type input "1719 [PERSON_NAME] St"
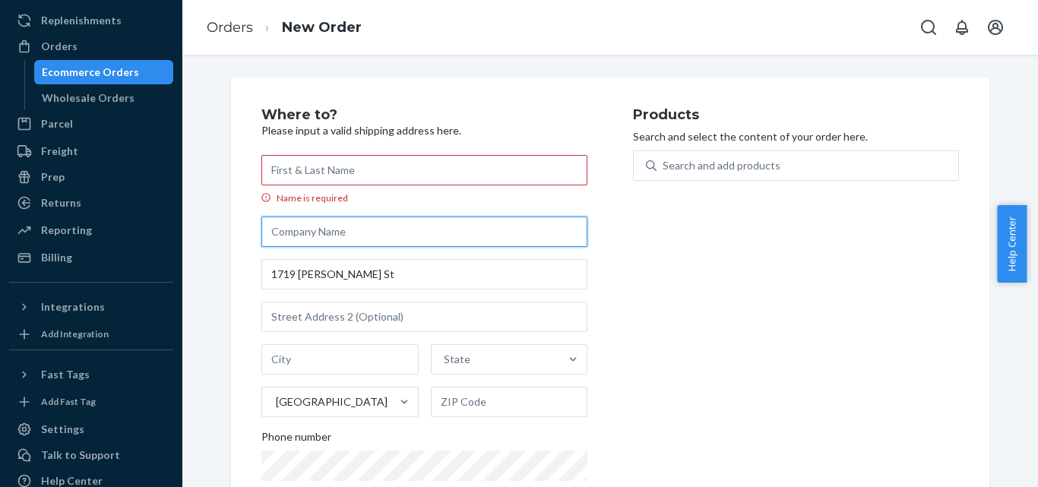
type input "[PERSON_NAME]"
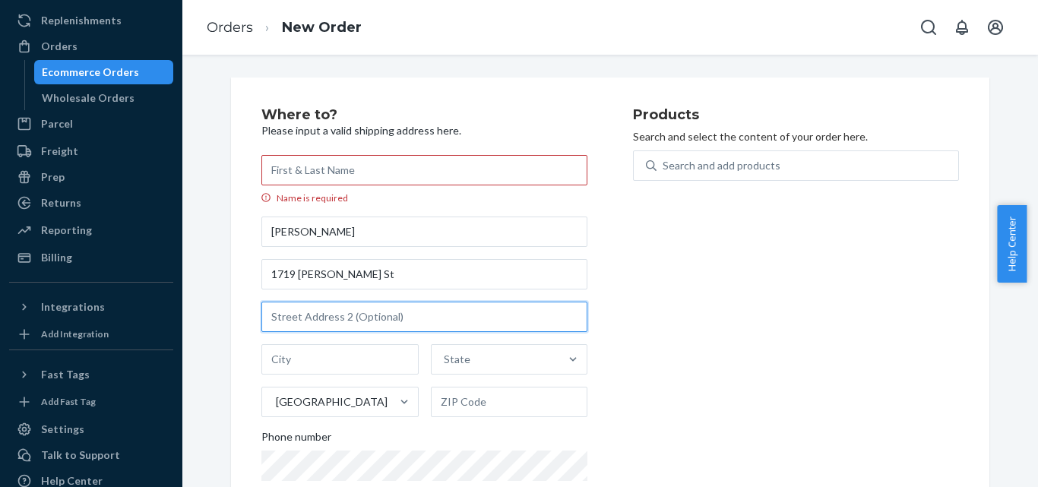
type input "Suite 6 PMB 175"
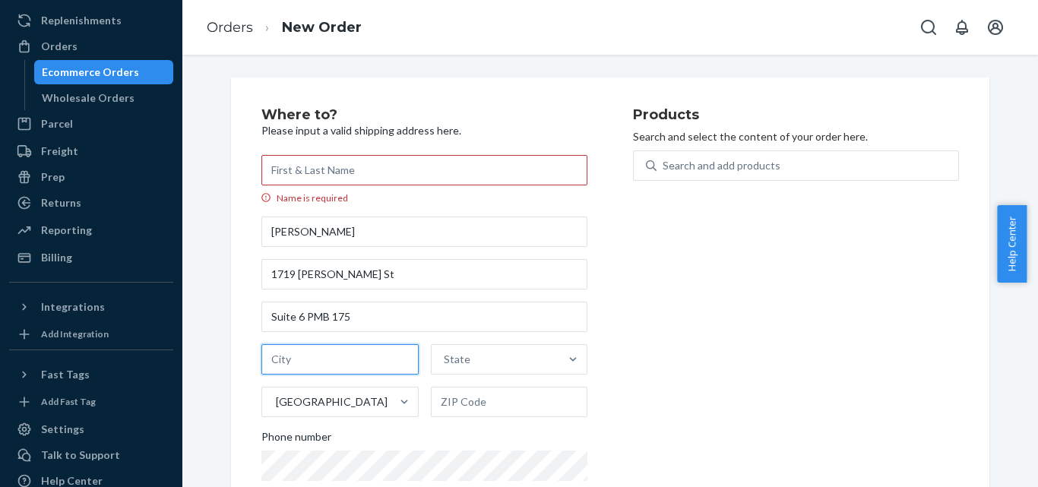
type input "Laredo"
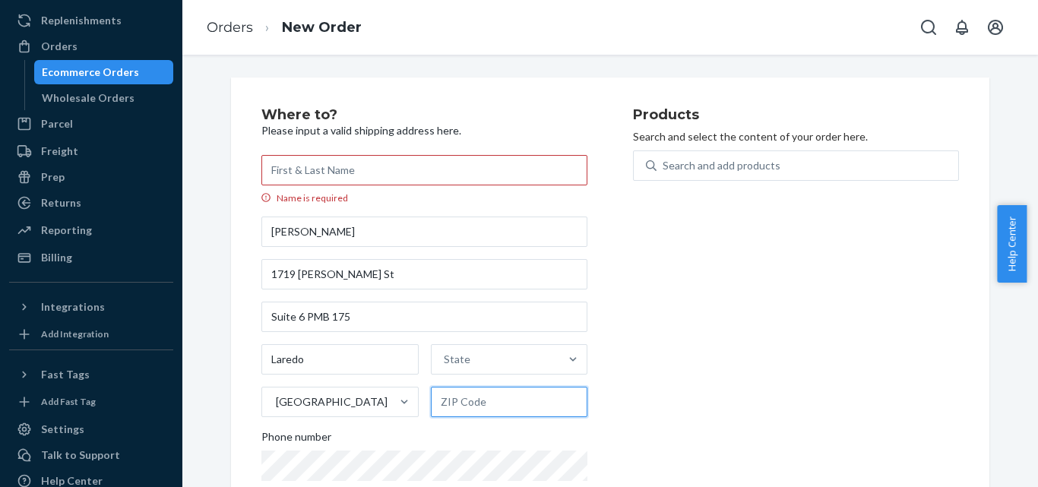
type input "78043"
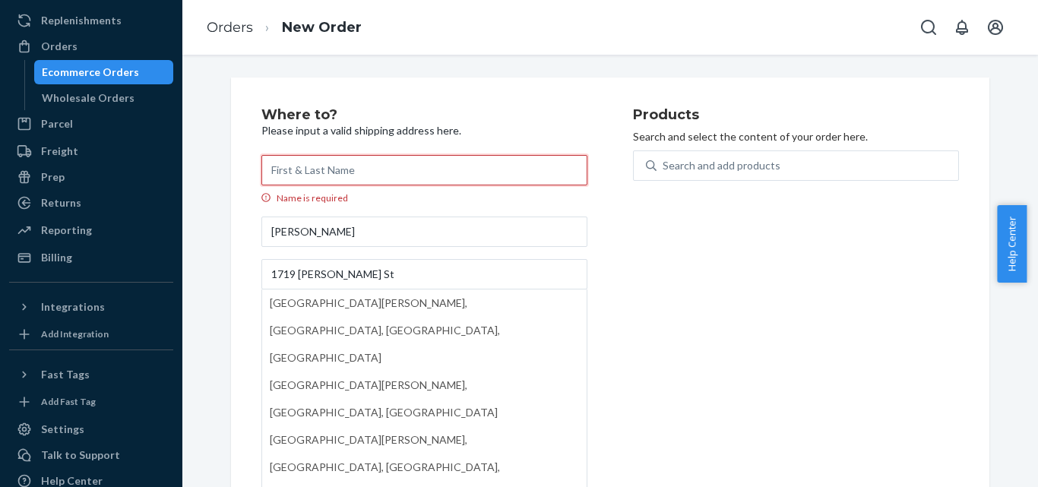
click at [348, 167] on input "Name is required" at bounding box center [424, 170] width 326 height 30
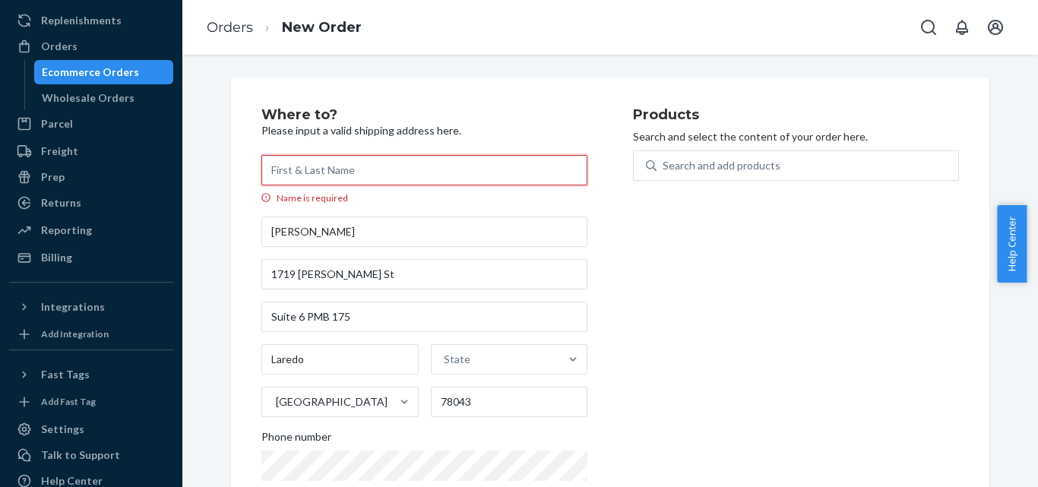
type input "[PERSON_NAME]"
type input "[US_STATE]"
type input "[EMAIL_ADDRESS][DOMAIN_NAME]"
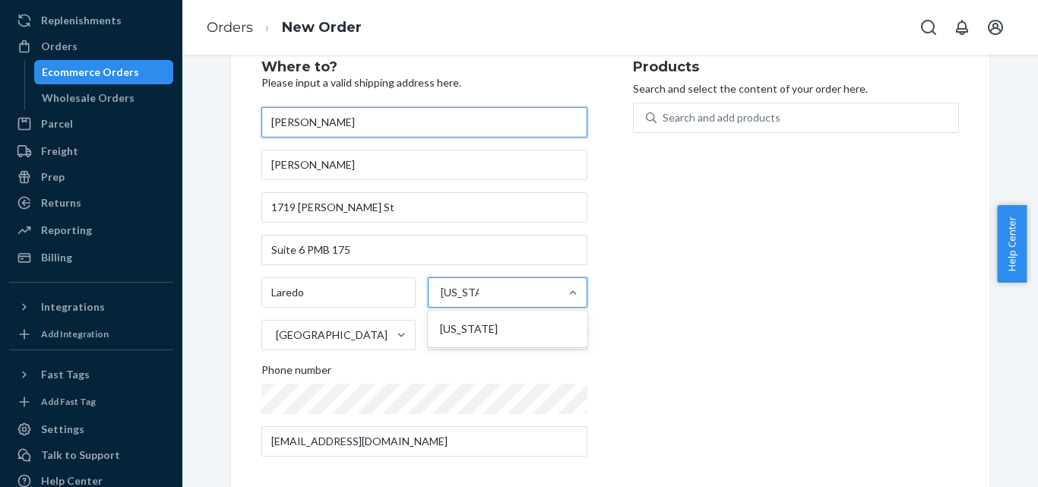
scroll to position [60, 0]
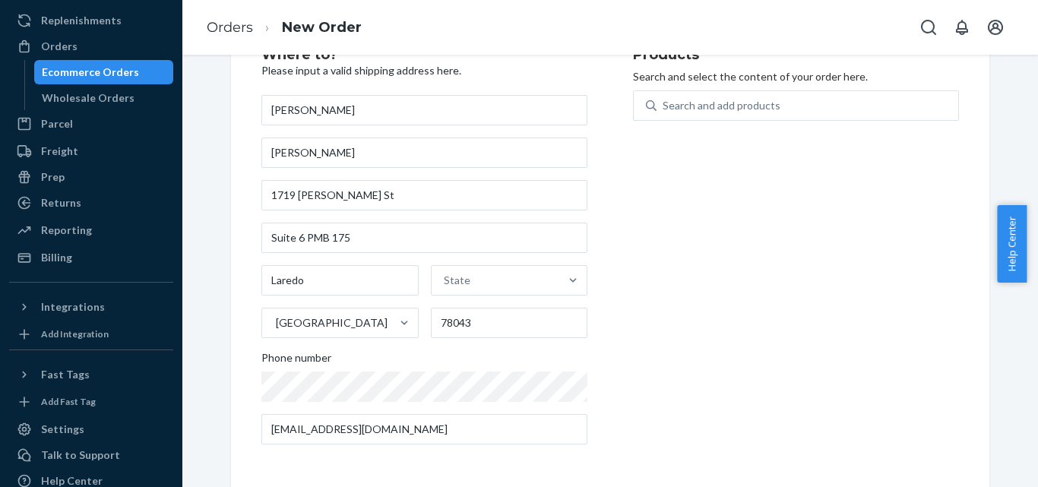
click at [685, 255] on div "Products Search and select the content of your order here. Search and add produ…" at bounding box center [796, 252] width 326 height 409
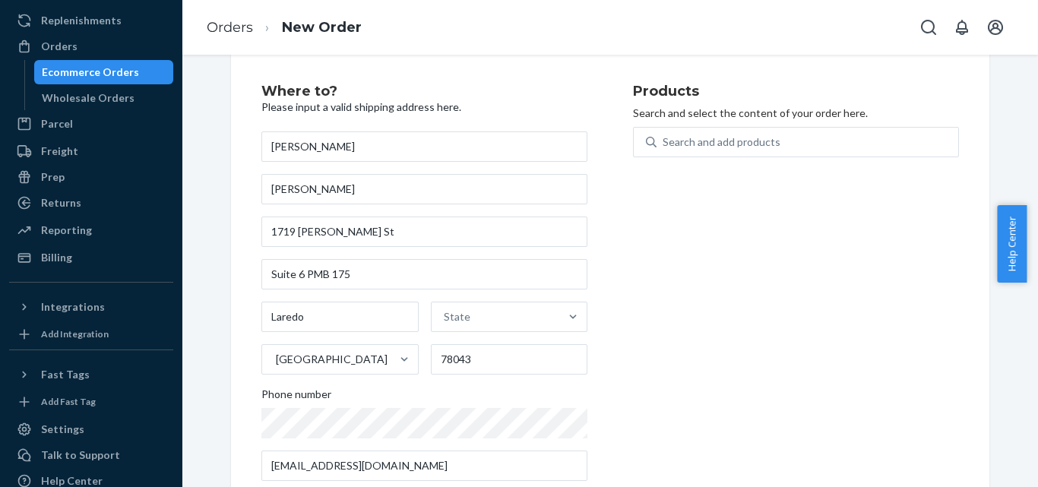
scroll to position [0, 0]
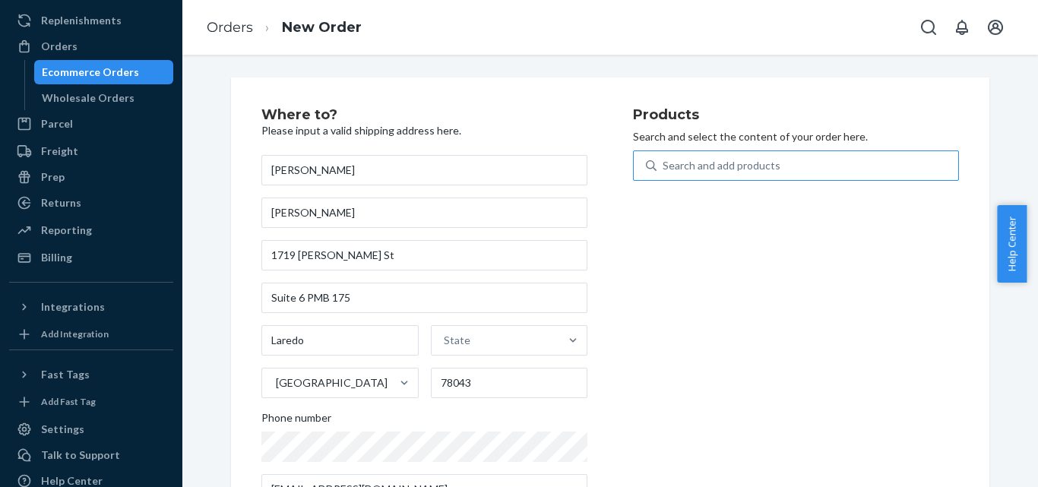
click at [717, 159] on div "Search and add products" at bounding box center [722, 165] width 118 height 15
click at [664, 159] on input "Search and add products" at bounding box center [664, 165] width 2 height 15
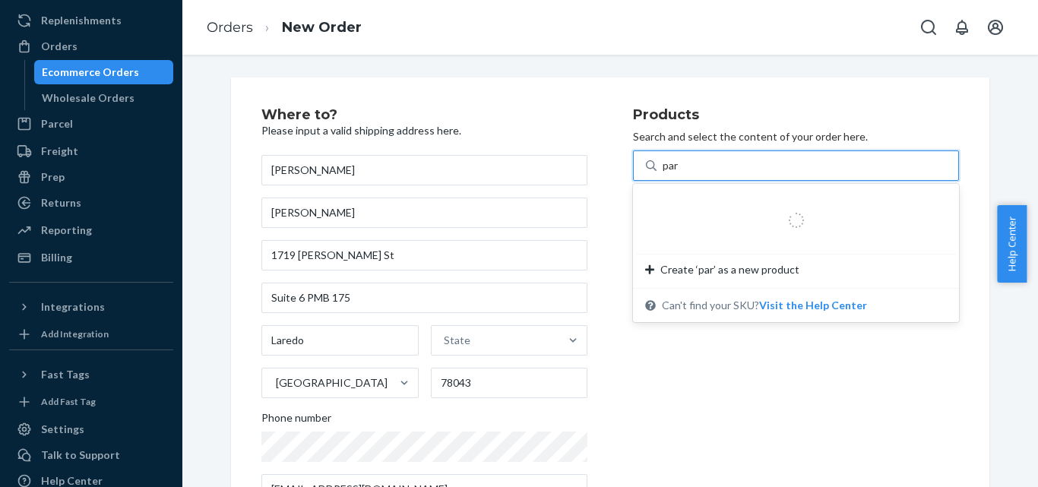
type input "para"
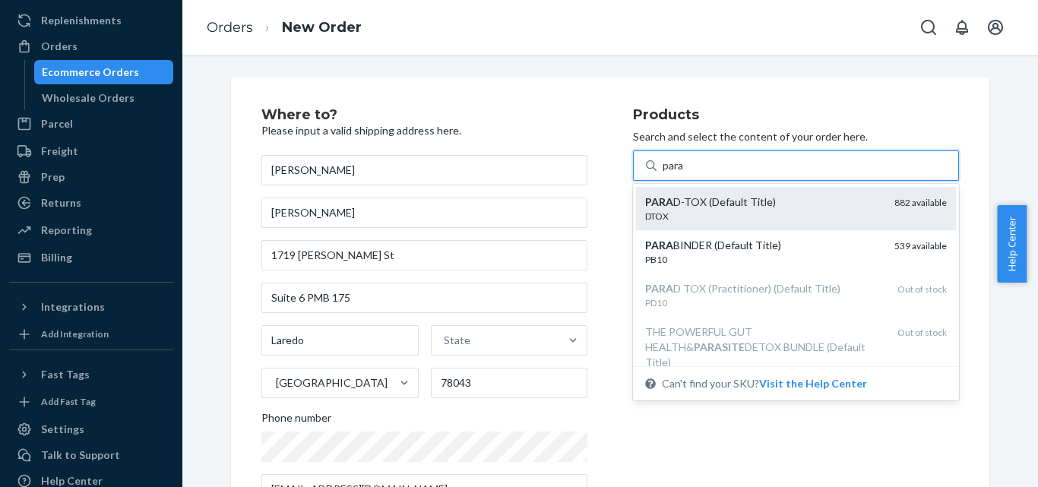
click at [728, 211] on div "DTOX" at bounding box center [763, 216] width 237 height 13
click at [685, 173] on input "para" at bounding box center [674, 165] width 22 height 15
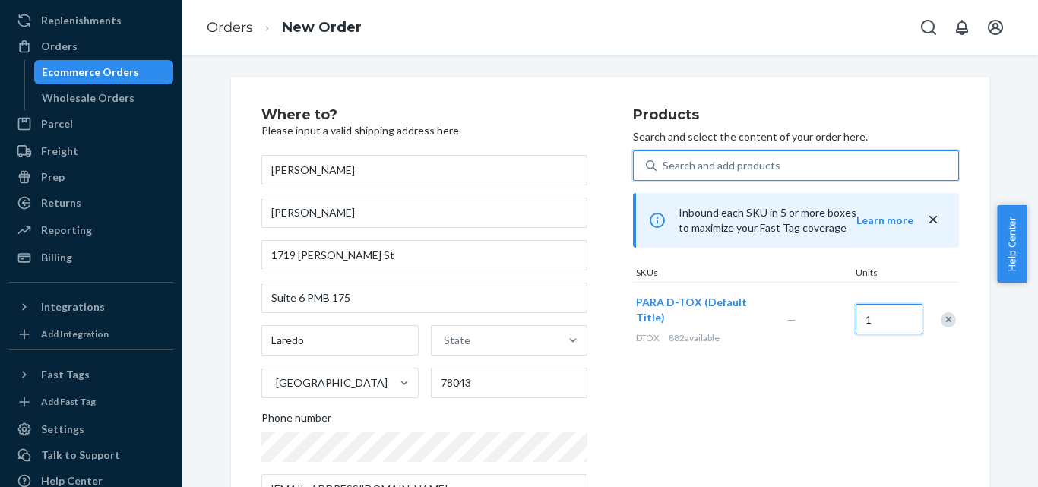
click at [901, 310] on input "1" at bounding box center [889, 319] width 67 height 30
type input "882"
click at [825, 417] on div "Products Search and select the content of your order here. Search and add produ…" at bounding box center [796, 312] width 326 height 409
click at [539, 334] on div "State" at bounding box center [496, 340] width 128 height 30
click at [445, 334] on input "State" at bounding box center [445, 340] width 2 height 15
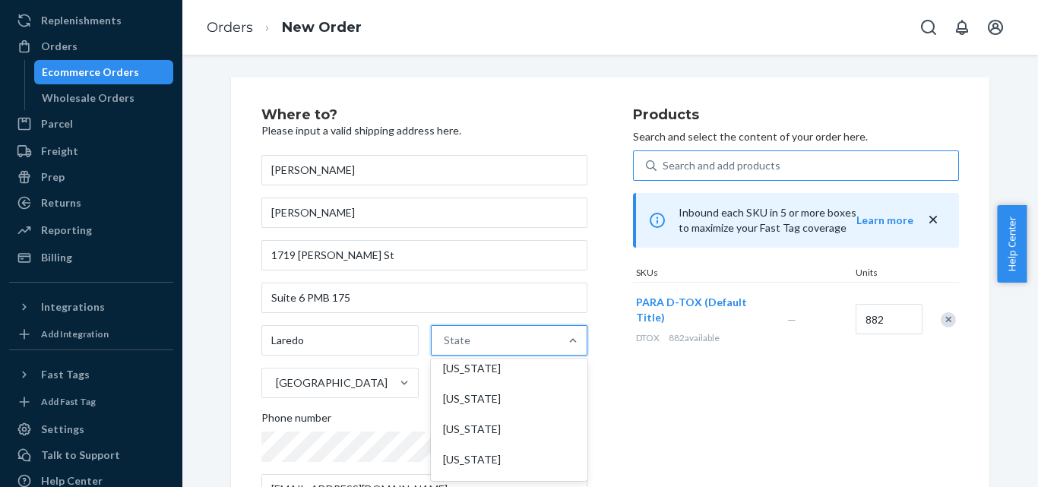
scroll to position [1411, 0]
click at [476, 401] on div "[US_STATE]" at bounding box center [509, 395] width 151 height 30
click at [445, 348] on input "option [US_STATE] focused, 48 of 59. 59 results available. Use Up and Down to c…" at bounding box center [445, 340] width 2 height 15
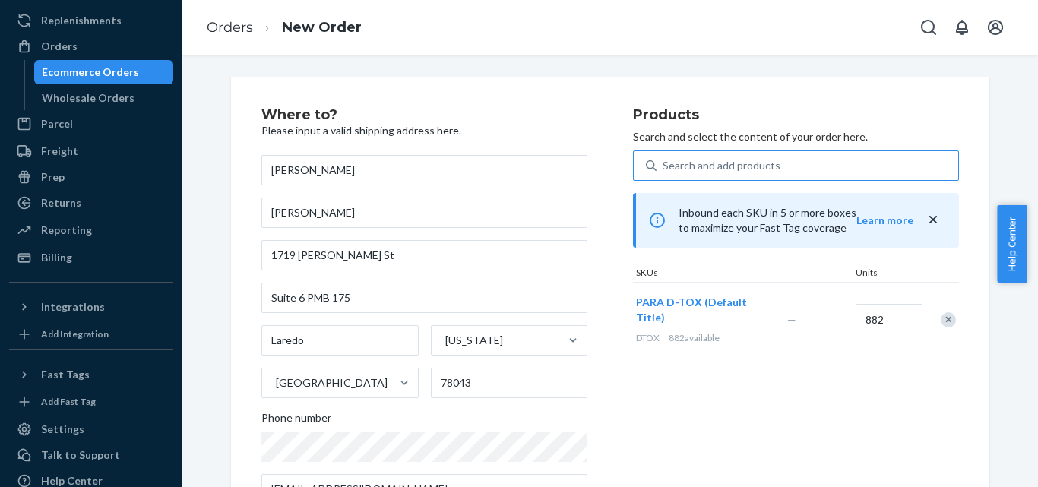
click at [656, 392] on div "Products Search and select the content of your order here. Search and add produ…" at bounding box center [796, 312] width 326 height 409
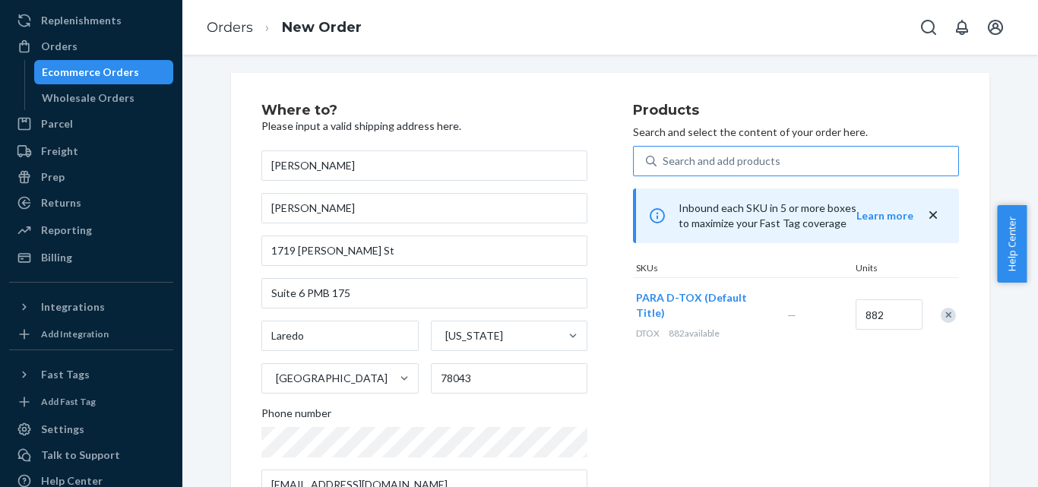
scroll to position [0, 0]
